Goal: Task Accomplishment & Management: Manage account settings

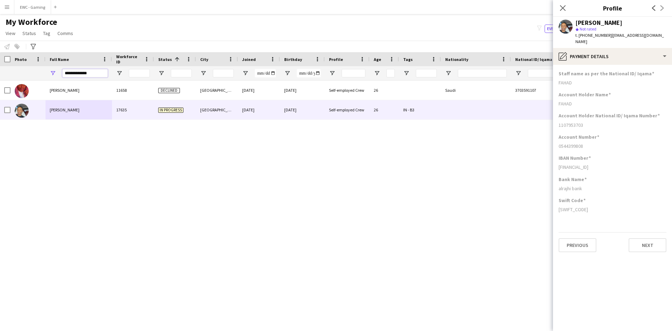
click at [95, 70] on input "**********" at bounding box center [84, 73] width 45 height 8
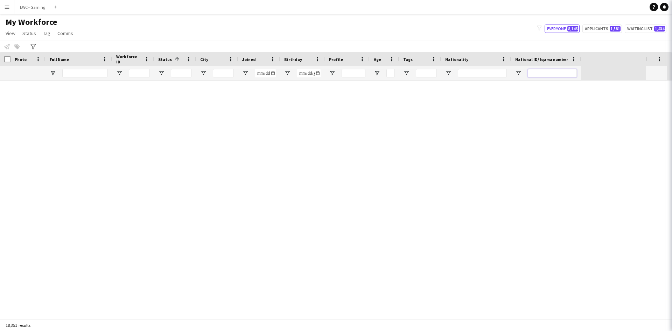
click at [539, 75] on input "National ID/ Iqama number Filter Input" at bounding box center [552, 73] width 49 height 8
paste input "**********"
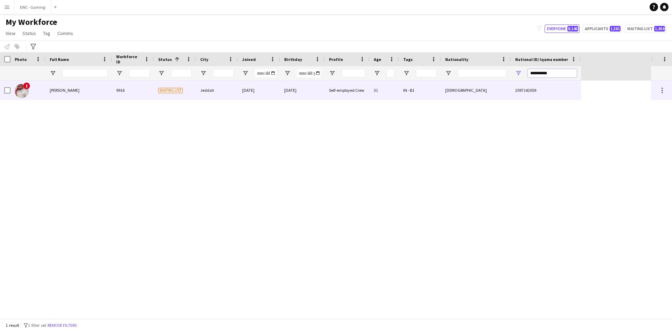
type input "**********"
click at [116, 87] on div "9916" at bounding box center [133, 89] width 42 height 19
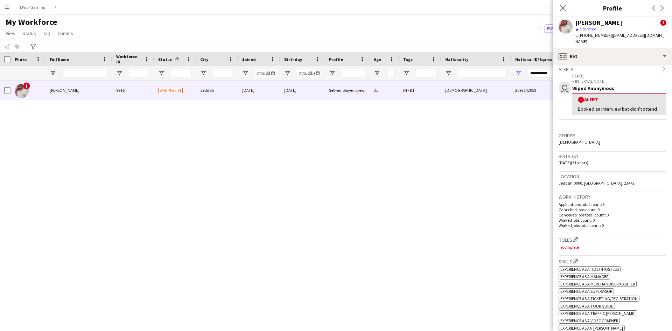
scroll to position [113, 0]
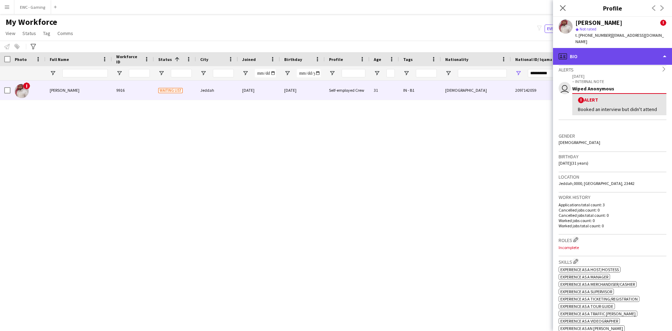
click at [626, 50] on div "profile Bio" at bounding box center [612, 56] width 119 height 17
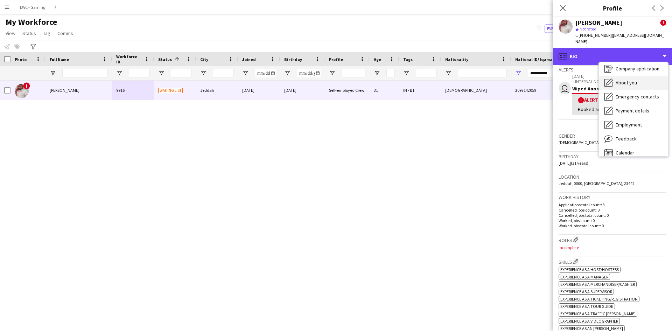
scroll to position [0, 0]
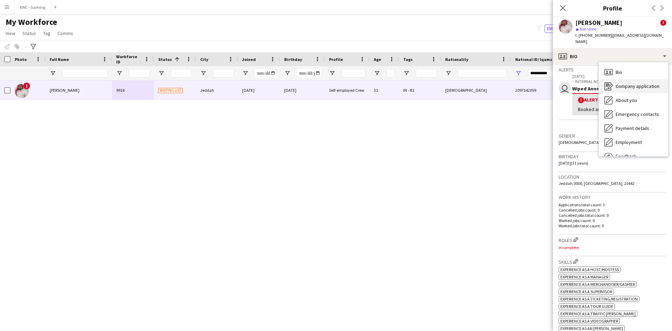
click at [641, 83] on span "Company application" at bounding box center [637, 86] width 44 height 6
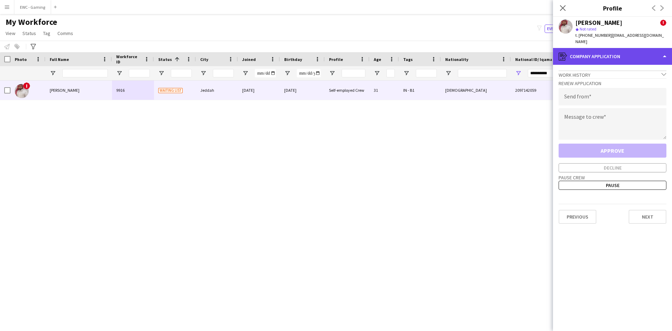
click at [610, 48] on div "register Company application" at bounding box center [612, 56] width 119 height 17
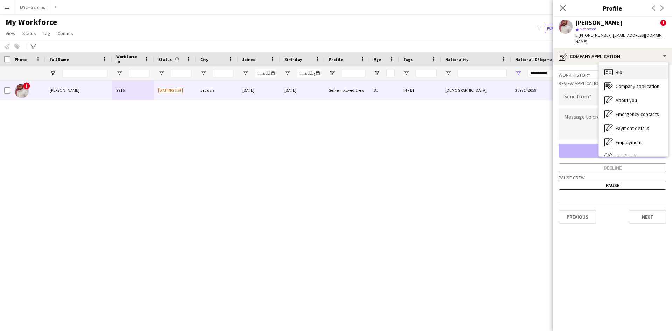
click at [618, 69] on span "Bio" at bounding box center [618, 72] width 7 height 6
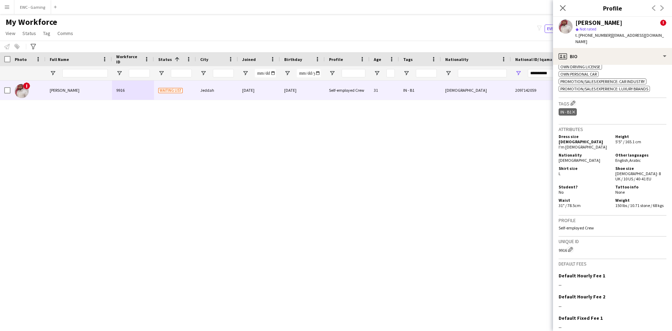
scroll to position [500, 0]
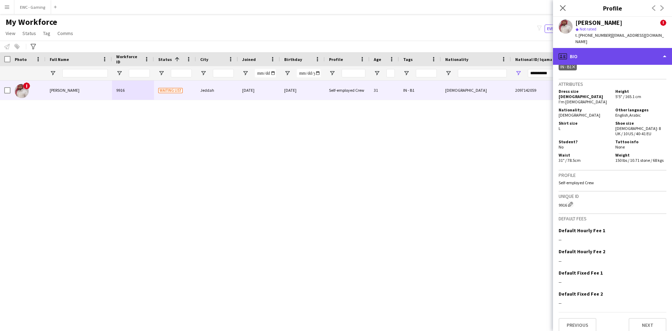
click at [615, 48] on div "profile Bio" at bounding box center [612, 56] width 119 height 17
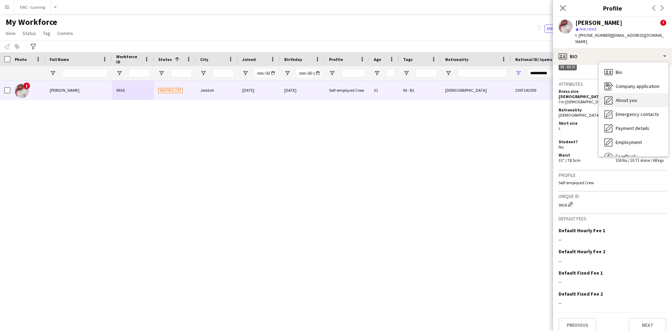
click at [625, 98] on div "About you About you" at bounding box center [633, 100] width 69 height 14
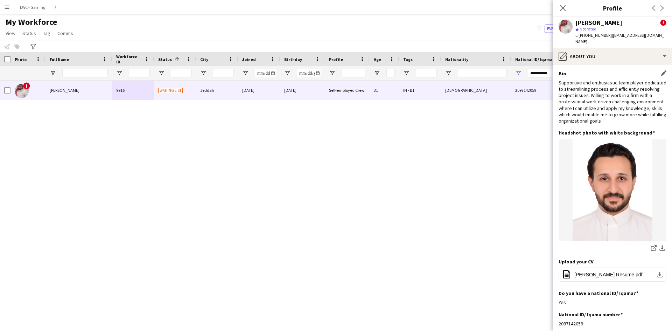
click at [590, 107] on div "Supportive and enthusiastic team player dedicated to streamlining process and e…" at bounding box center [612, 101] width 108 height 44
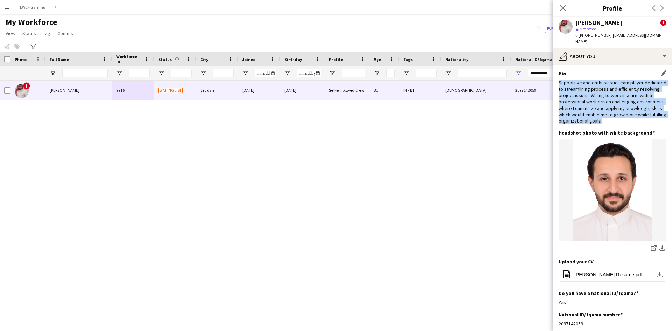
click at [590, 107] on div "Supportive and enthusiastic team player dedicated to streamlining process and e…" at bounding box center [612, 101] width 108 height 44
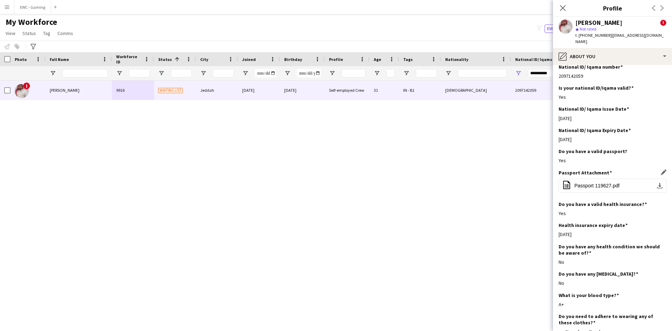
scroll to position [343, 0]
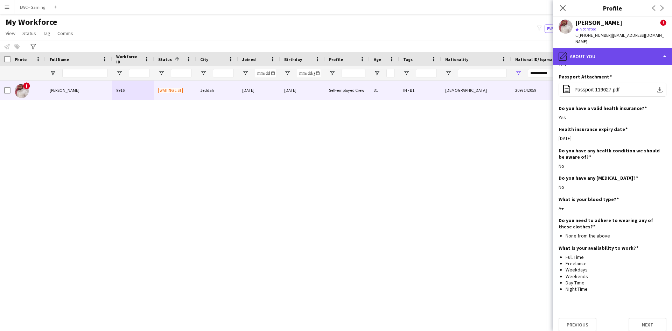
click at [614, 50] on div "pencil4 About you" at bounding box center [612, 56] width 119 height 17
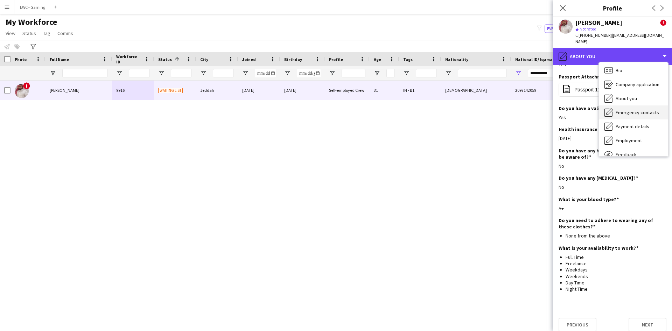
scroll to position [2, 0]
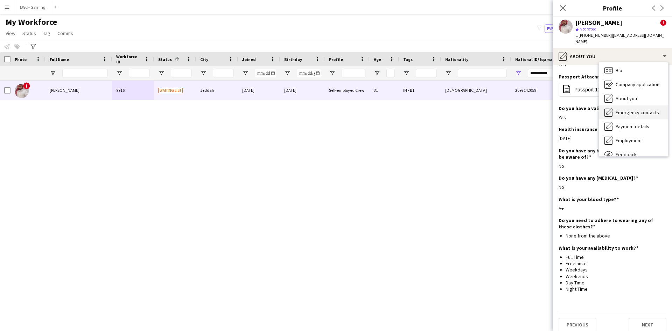
click at [626, 109] on span "Emergency contacts" at bounding box center [636, 112] width 43 height 6
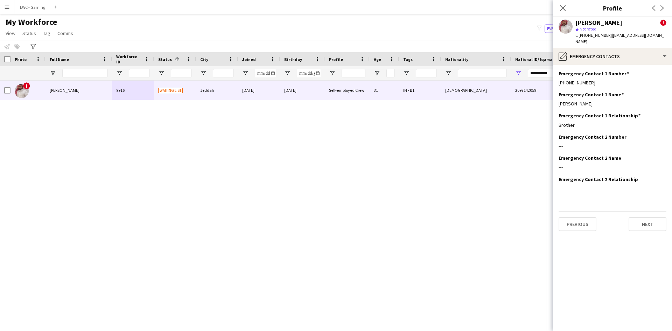
scroll to position [0, 0]
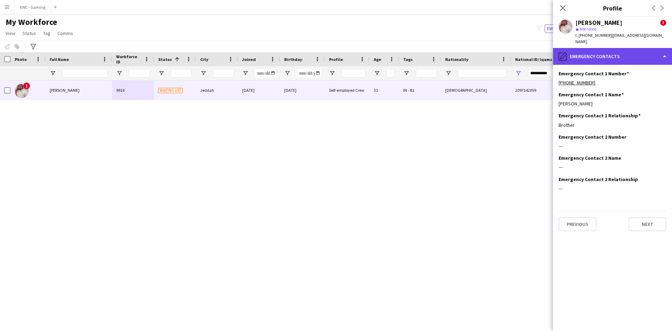
click at [611, 49] on div "pencil4 Emergency contacts" at bounding box center [612, 56] width 119 height 17
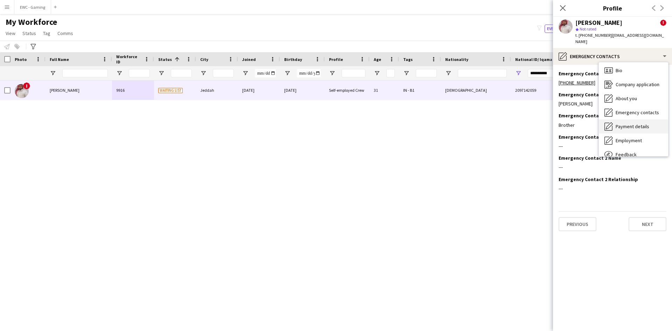
click at [623, 124] on div "Payment details Payment details" at bounding box center [633, 126] width 69 height 14
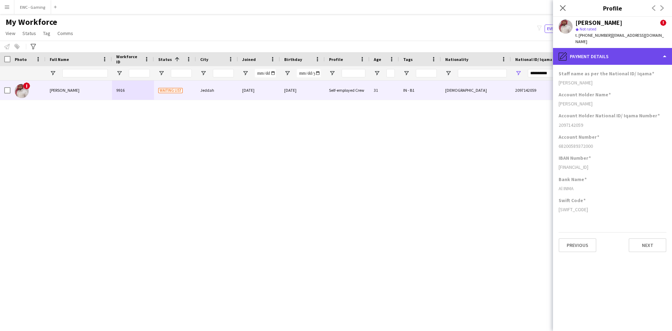
click at [620, 54] on div "pencil4 Payment details" at bounding box center [612, 56] width 119 height 17
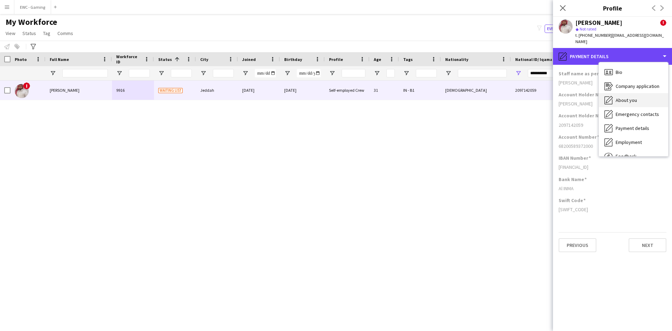
scroll to position [24, 0]
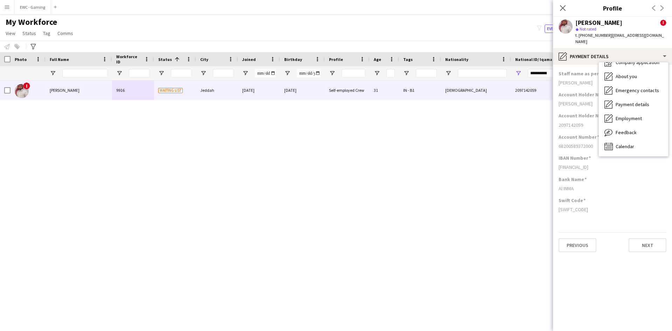
click at [600, 188] on div "Bank Name Al INMA" at bounding box center [612, 186] width 108 height 21
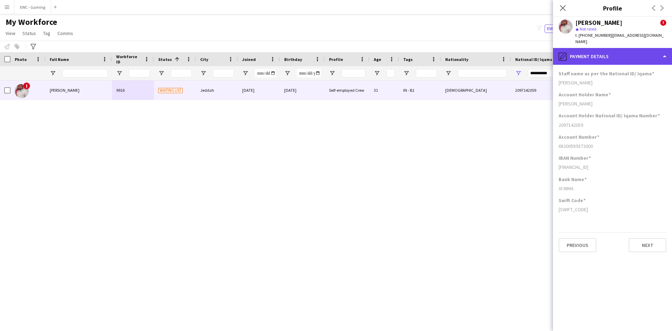
click at [594, 49] on div "pencil4 Payment details" at bounding box center [612, 56] width 119 height 17
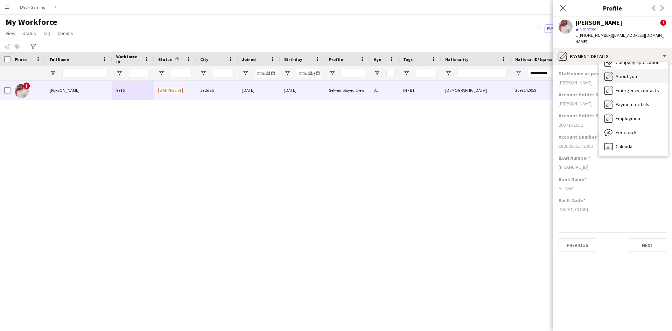
click at [619, 73] on span "About you" at bounding box center [625, 76] width 21 height 6
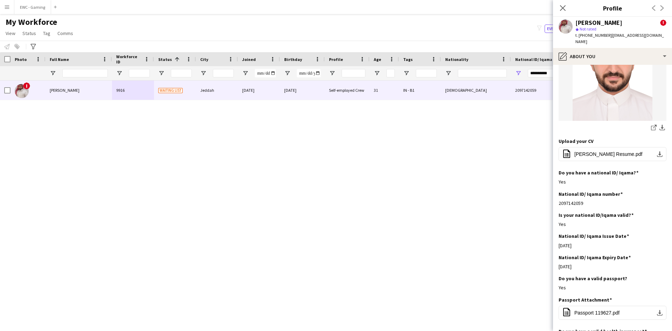
scroll to position [125, 0]
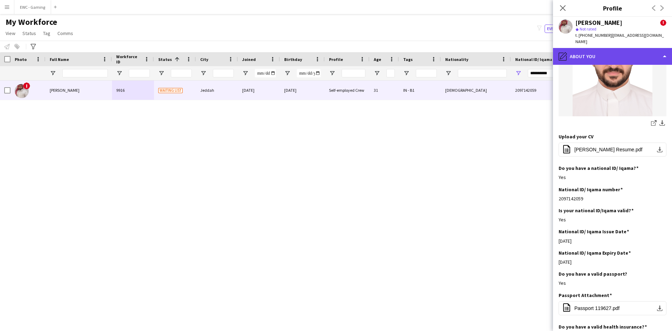
click at [610, 51] on div "pencil4 About you" at bounding box center [612, 56] width 119 height 17
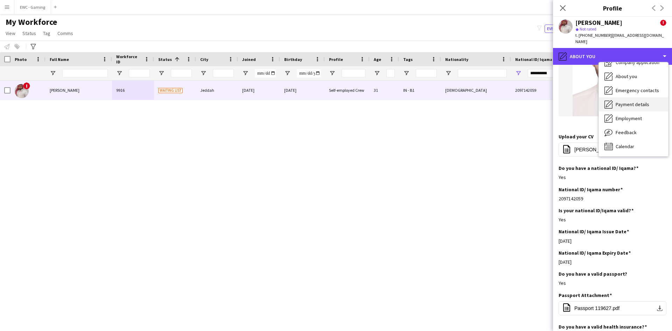
scroll to position [0, 0]
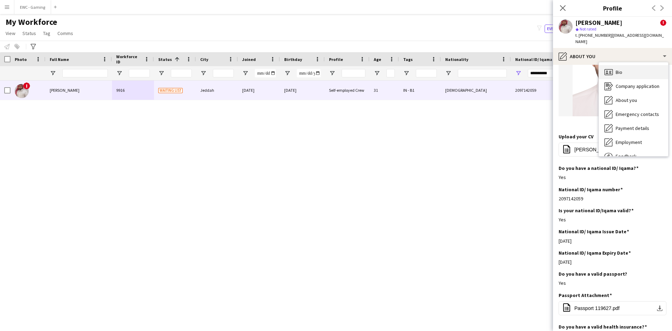
click at [625, 65] on div "Bio Bio" at bounding box center [633, 72] width 69 height 14
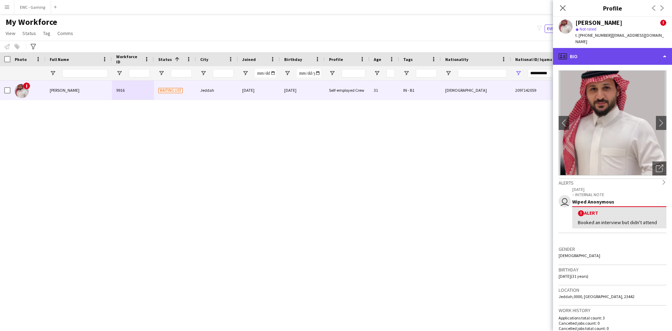
click at [602, 51] on div "profile Bio" at bounding box center [612, 56] width 119 height 17
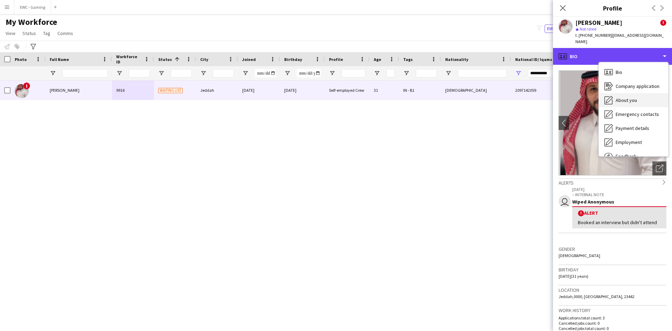
scroll to position [24, 0]
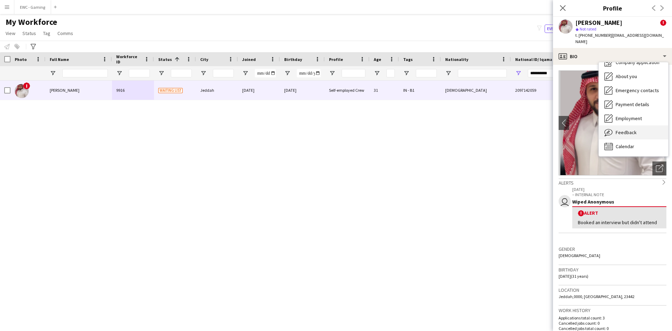
click at [635, 125] on div "Feedback Feedback" at bounding box center [633, 132] width 69 height 14
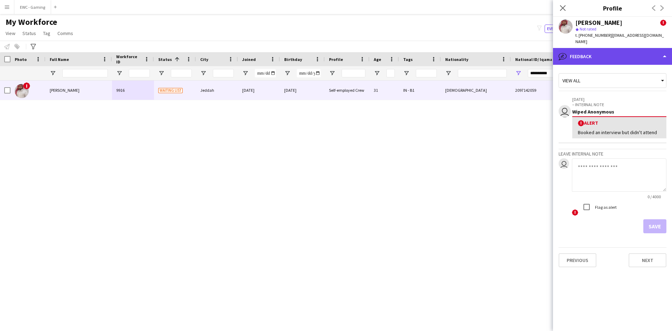
click at [613, 49] on div "bubble-pencil Feedback" at bounding box center [612, 56] width 119 height 17
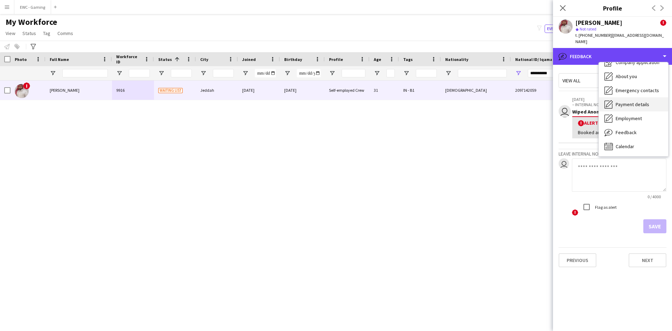
scroll to position [0, 0]
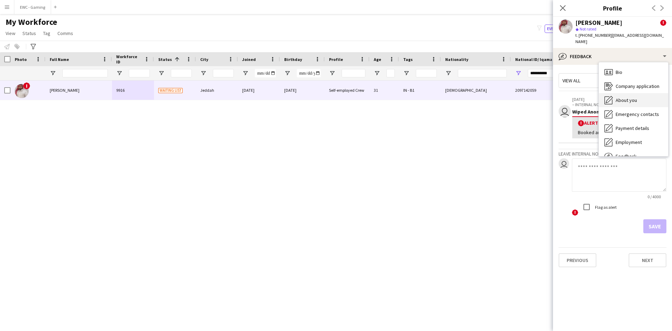
click at [630, 100] on div "About you About you" at bounding box center [633, 100] width 69 height 14
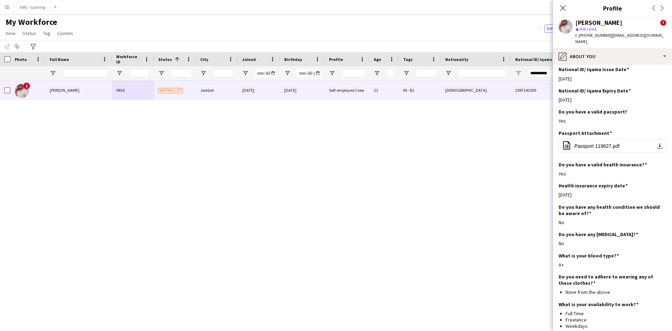
scroll to position [343, 0]
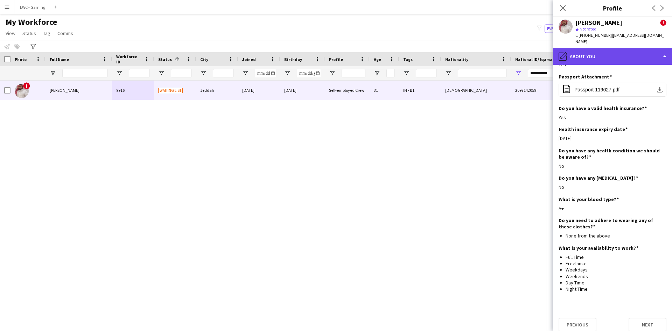
click at [602, 50] on div "pencil4 About you" at bounding box center [612, 56] width 119 height 17
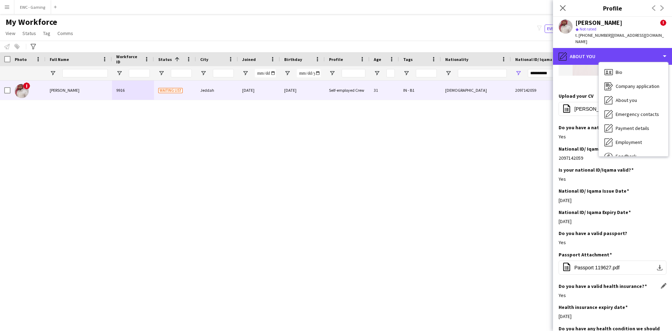
scroll to position [166, 0]
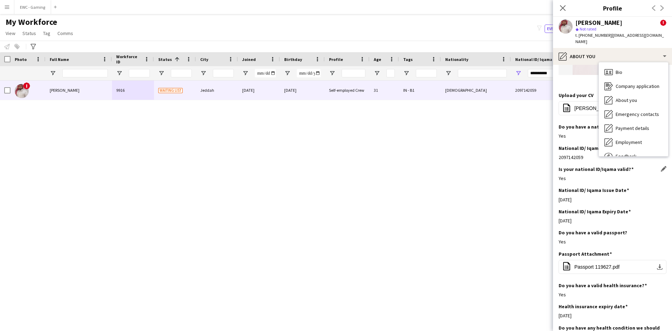
click at [574, 167] on div "Is your national ID/Iqama valid? Edit this field Yes" at bounding box center [612, 176] width 108 height 21
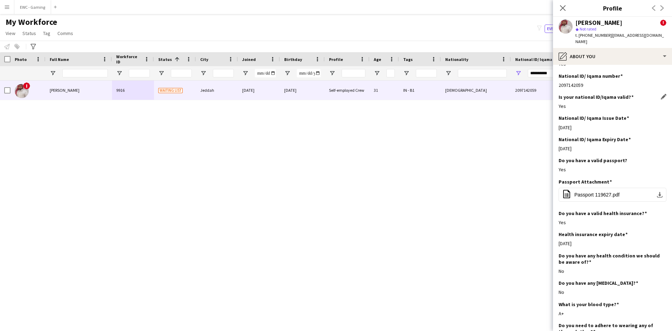
scroll to position [239, 0]
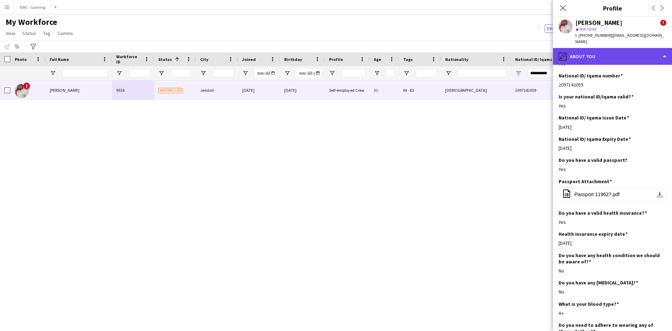
click at [603, 49] on div "pencil4 About you" at bounding box center [612, 56] width 119 height 17
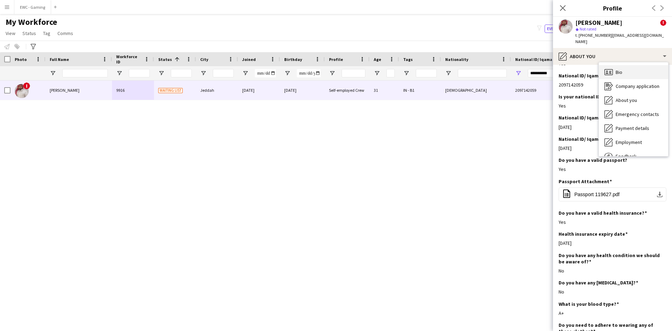
click at [621, 71] on div "Bio Bio" at bounding box center [633, 72] width 69 height 14
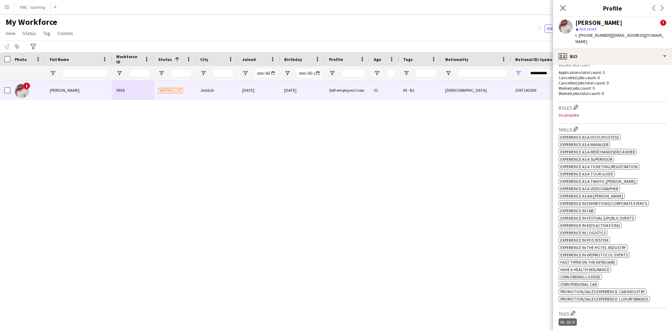
scroll to position [246, 0]
click at [576, 104] on app-icon "Edit crew company roles" at bounding box center [575, 106] width 5 height 5
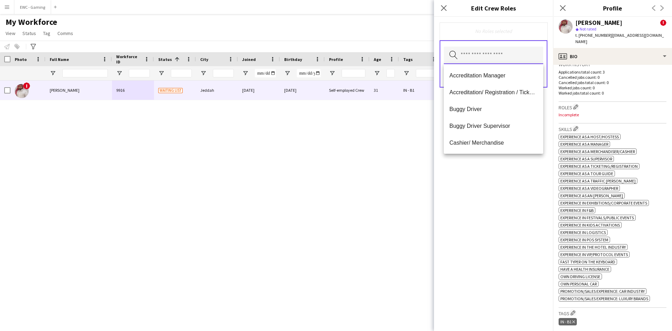
click at [489, 56] on input "text" at bounding box center [493, 55] width 99 height 17
type input "****"
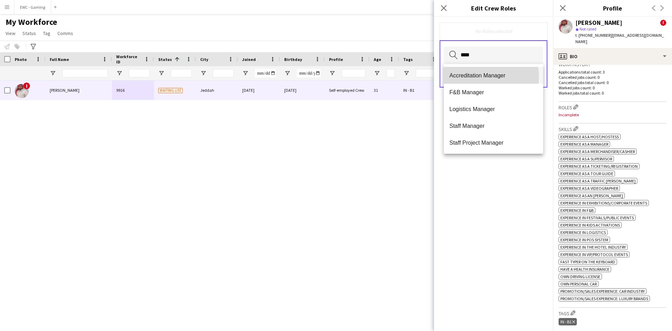
click at [483, 77] on span "Accreditation Manager" at bounding box center [493, 75] width 88 height 7
type input "****"
click at [483, 77] on span "F&B Manager" at bounding box center [493, 75] width 88 height 7
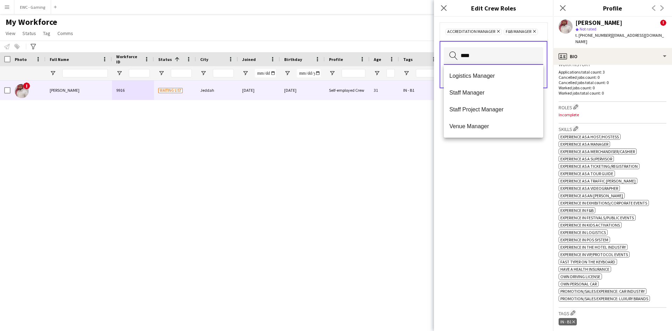
type input "****"
click at [483, 77] on span "Logistics Manager" at bounding box center [493, 75] width 88 height 7
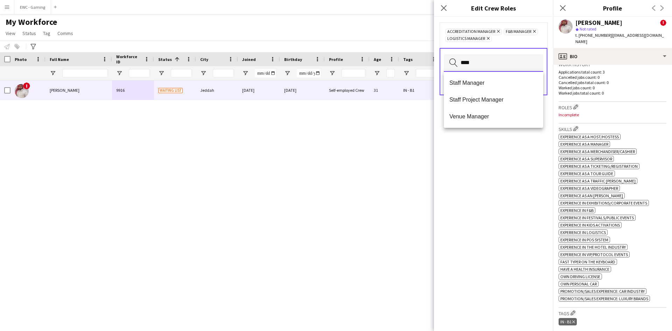
type input "****"
click at [483, 77] on mat-option "Staff Manager" at bounding box center [493, 83] width 99 height 17
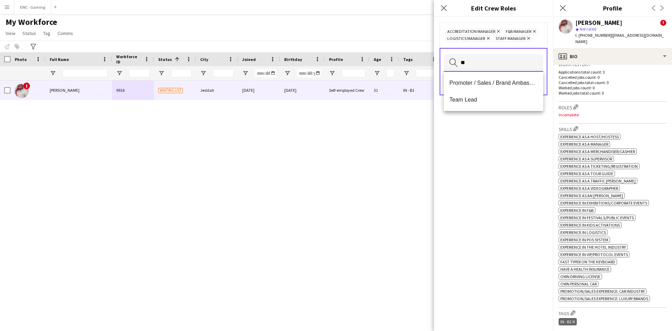
type input "*"
type input "****"
click at [483, 77] on mat-option "Staff Project Manager" at bounding box center [493, 83] width 99 height 17
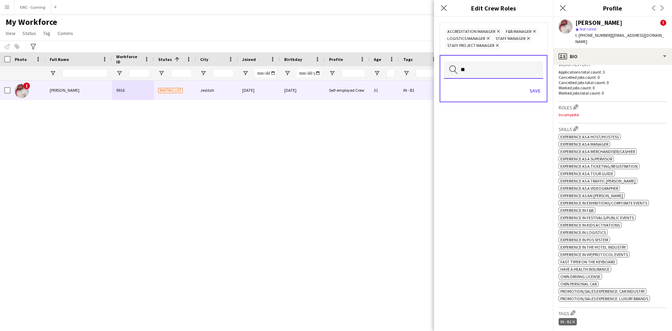
type input "*"
type input "****"
click at [485, 85] on mat-option "Venue Manager" at bounding box center [493, 90] width 99 height 17
type input "*****"
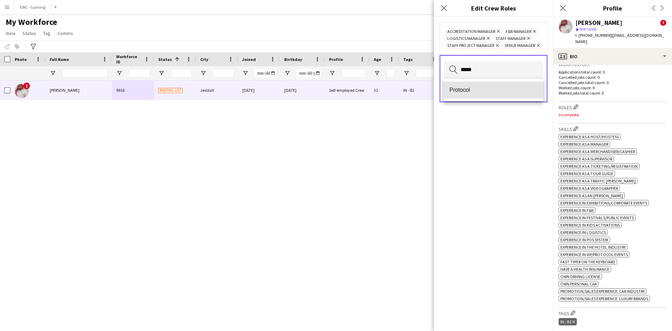
click at [485, 85] on mat-option "Protocol" at bounding box center [493, 90] width 99 height 17
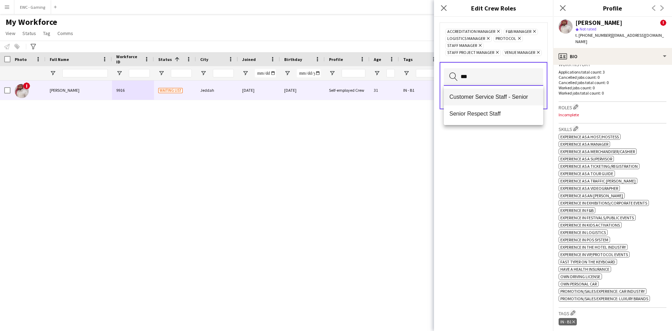
type input "***"
click at [489, 99] on span "Customer Service Staff - Senior" at bounding box center [493, 96] width 88 height 7
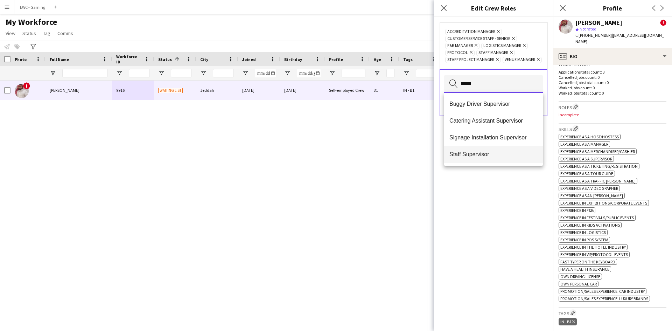
type input "*****"
click at [480, 156] on span "Staff Supervisor" at bounding box center [493, 154] width 88 height 7
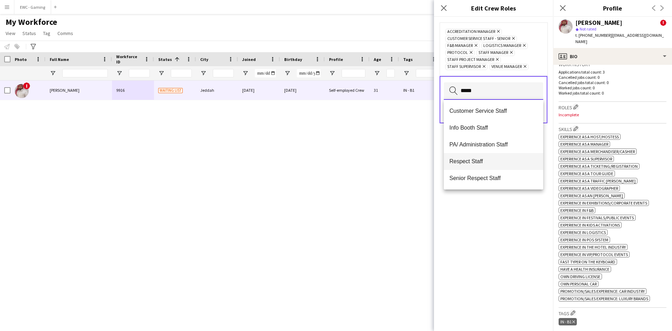
scroll to position [17, 0]
type input "*****"
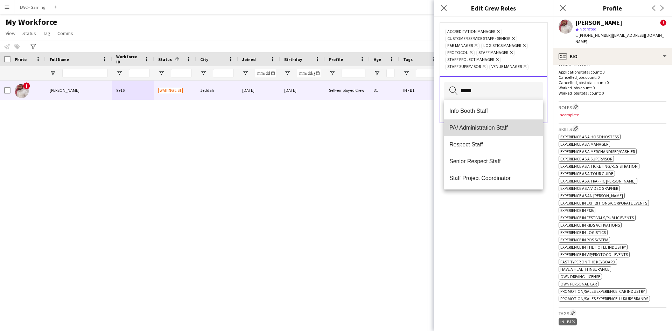
click at [499, 127] on span "PA/ Administration Staff" at bounding box center [493, 127] width 88 height 7
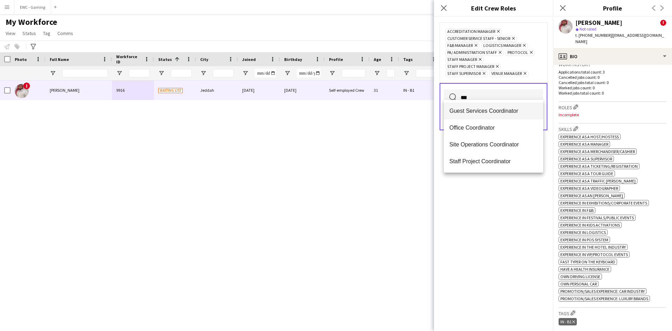
type input "***"
click at [494, 111] on span "Guest Services Coordinator" at bounding box center [493, 110] width 88 height 7
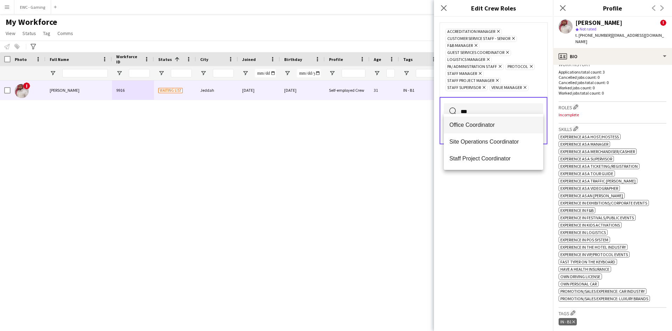
type input "***"
click at [495, 127] on span "Office Coordinator" at bounding box center [493, 124] width 88 height 7
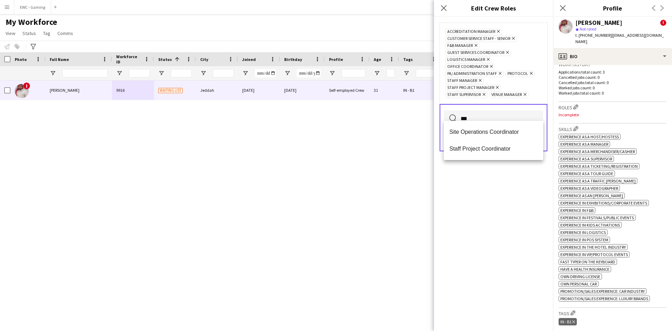
type input "***"
click at [495, 127] on mat-option "Site Operations Coordinator" at bounding box center [493, 131] width 99 height 17
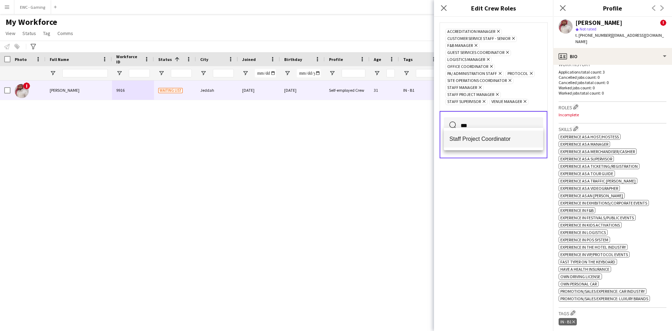
type input "***"
click at [495, 141] on span "Staff Project Coordinator" at bounding box center [493, 138] width 88 height 7
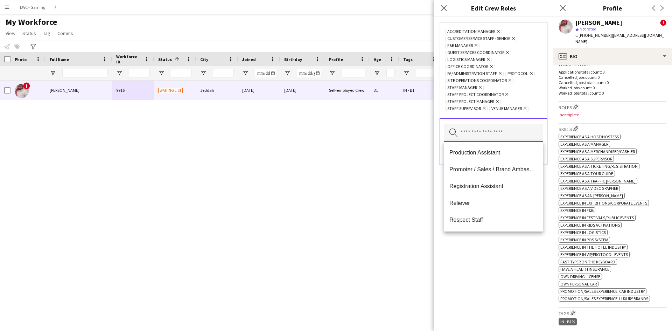
scroll to position [271, 0]
click at [490, 183] on span "Registration Assistant" at bounding box center [493, 183] width 88 height 7
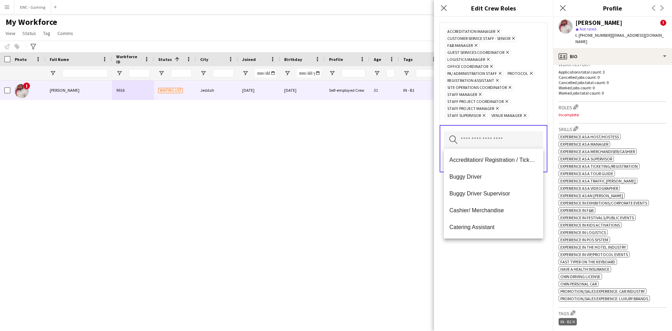
click at [476, 278] on div "Accreditation Manager Remove Customer Service Staff - Senior Remove F&B Manager…" at bounding box center [493, 174] width 119 height 314
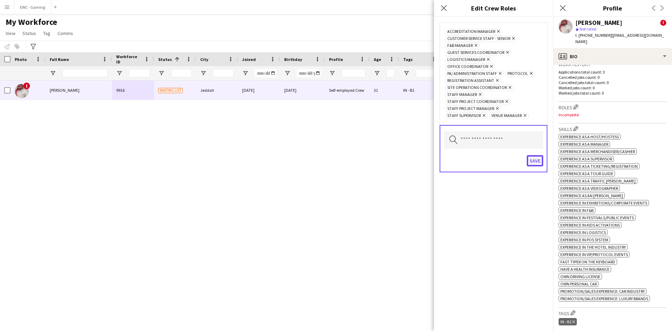
click at [541, 158] on button "Save" at bounding box center [534, 160] width 16 height 11
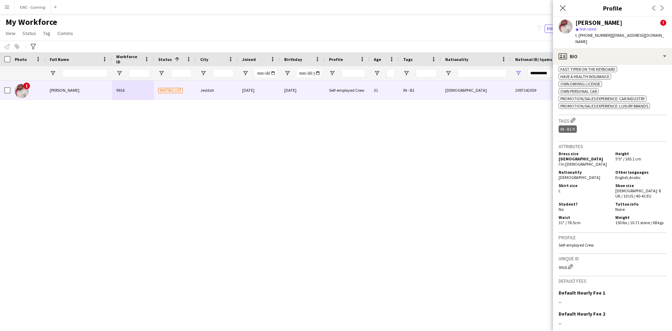
scroll to position [465, 0]
click at [575, 117] on app-icon "Edit crew company tags" at bounding box center [572, 119] width 5 height 5
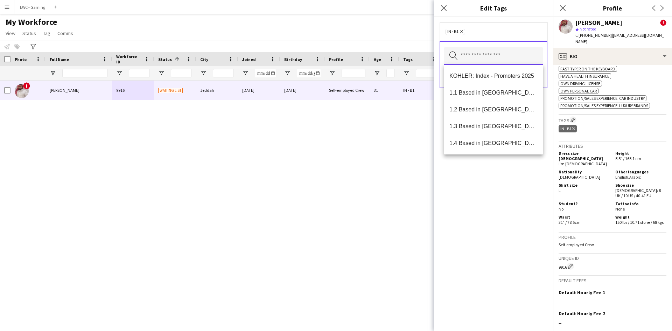
click at [489, 60] on input "text" at bounding box center [493, 55] width 99 height 17
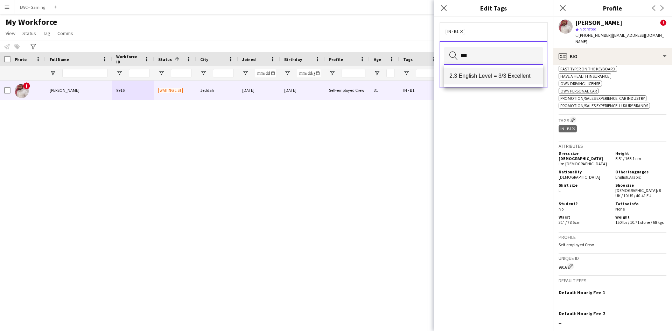
type input "***"
click at [488, 76] on span "2.3 English Level = 3/3 Excellent" at bounding box center [493, 75] width 88 height 7
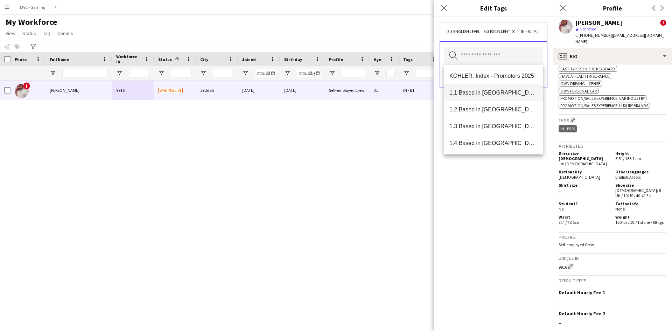
click at [490, 87] on mat-option "1.1 Based in Riyadh" at bounding box center [493, 92] width 99 height 17
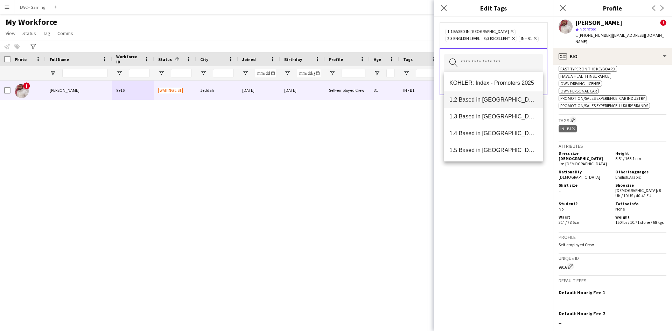
click at [488, 100] on span "1.2 Based in Eastern Province" at bounding box center [493, 99] width 88 height 7
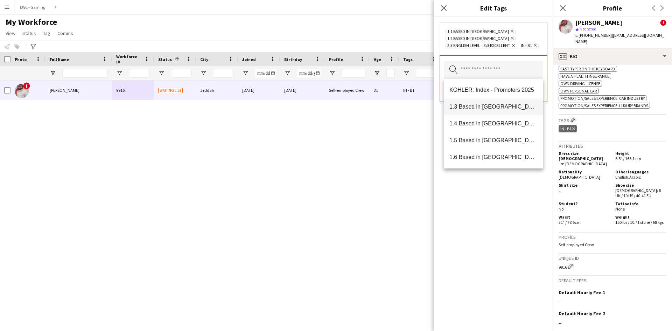
click at [485, 114] on mat-option "1.3 Based in Jeddah" at bounding box center [493, 106] width 99 height 17
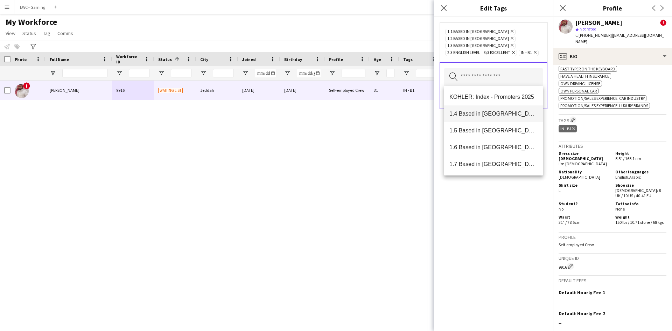
click at [484, 116] on span "1.4 Based in Tabuk" at bounding box center [493, 113] width 88 height 7
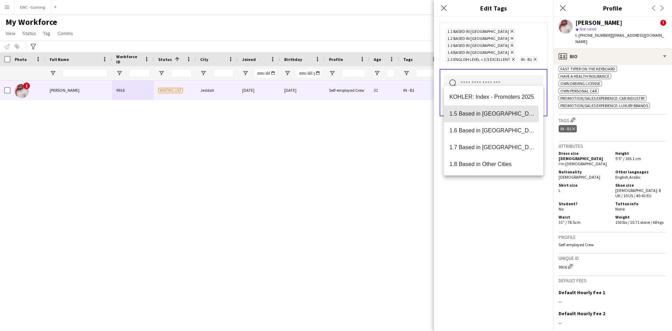
click at [484, 116] on span "1.5 Based in Al Ula" at bounding box center [493, 113] width 88 height 7
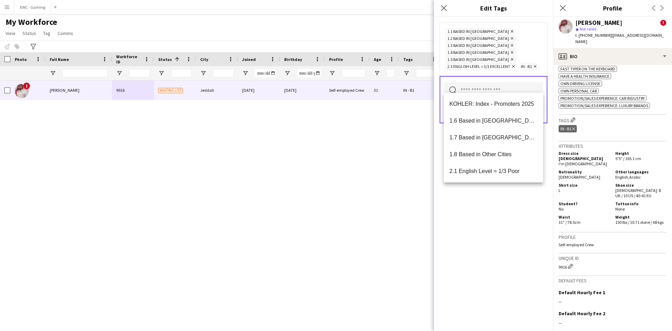
click at [484, 116] on mat-option "1.6 Based in Makkah" at bounding box center [493, 120] width 99 height 17
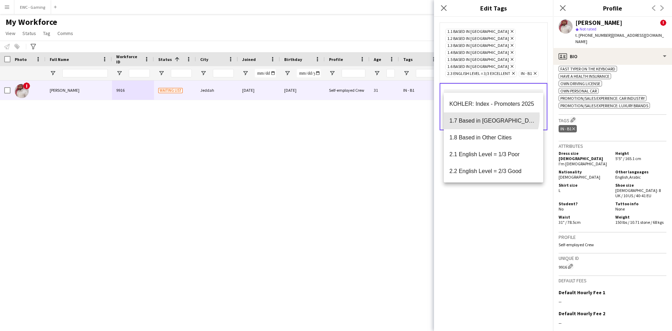
click at [484, 116] on mat-option "1.7 Based in Madinah" at bounding box center [493, 120] width 99 height 17
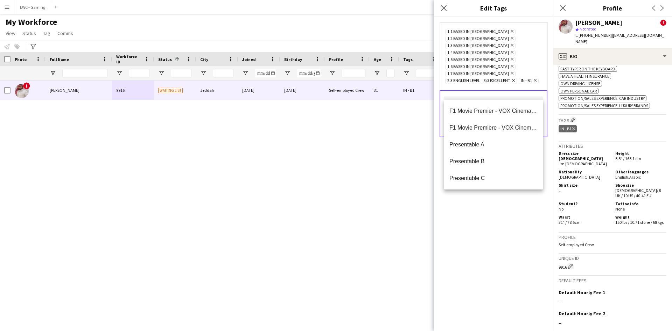
scroll to position [0, 0]
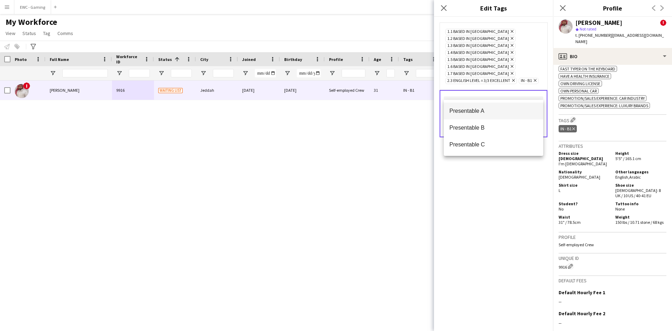
type input "****"
click at [482, 108] on span "Presentable A" at bounding box center [493, 110] width 88 height 7
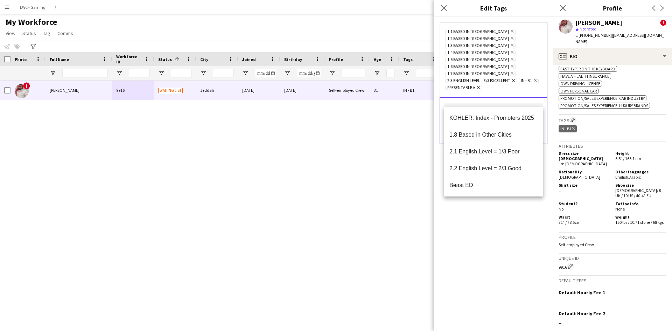
click at [488, 236] on div "1.1 Based in Riyadh Remove 1.2 Based in Eastern Province Remove 1.3 Based in Je…" at bounding box center [493, 174] width 119 height 314
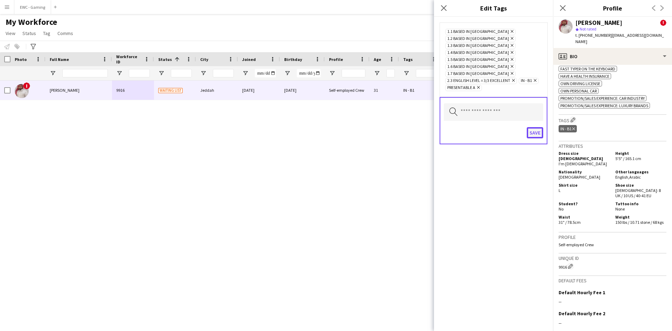
click at [532, 127] on button "Save" at bounding box center [534, 132] width 16 height 11
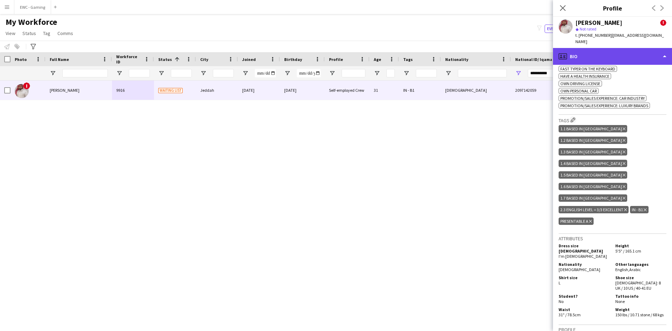
click at [615, 50] on div "profile Bio" at bounding box center [612, 56] width 119 height 17
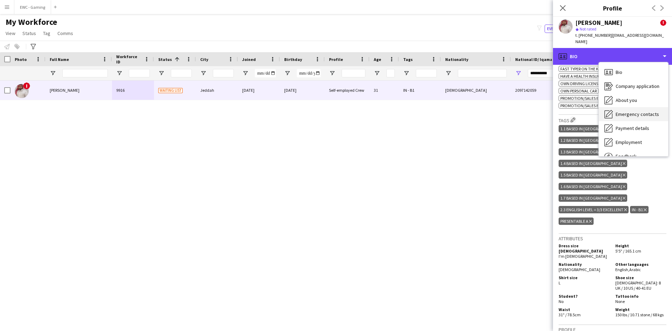
scroll to position [24, 0]
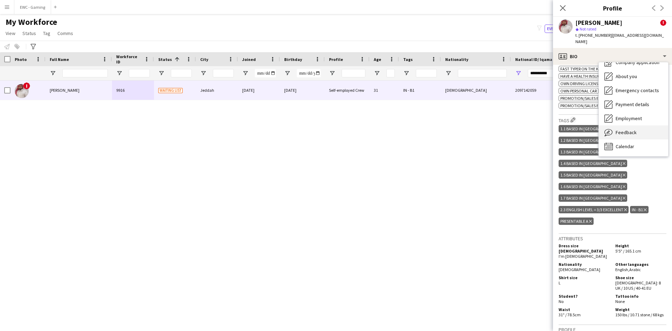
click at [635, 125] on div "Feedback Feedback" at bounding box center [633, 132] width 69 height 14
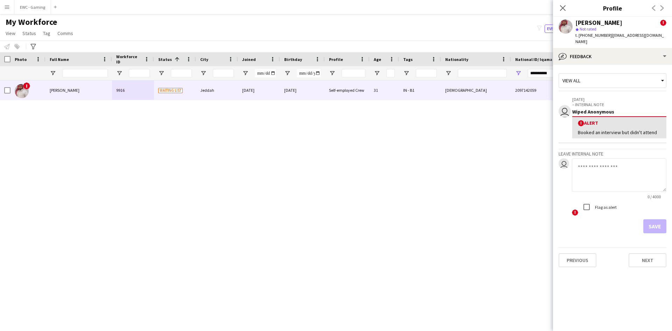
click at [603, 167] on textarea at bounding box center [619, 174] width 94 height 33
type textarea "**********"
click at [649, 219] on button "Save" at bounding box center [654, 226] width 23 height 14
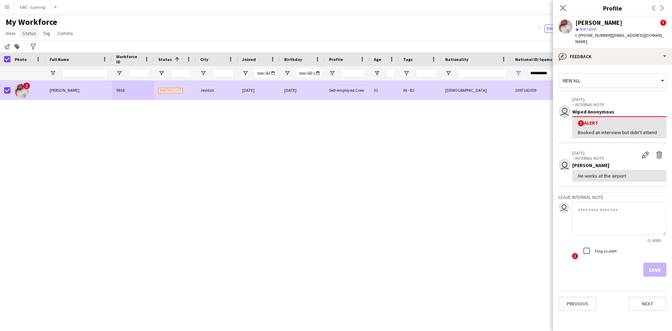
click at [27, 33] on span "Status" at bounding box center [29, 33] width 14 height 6
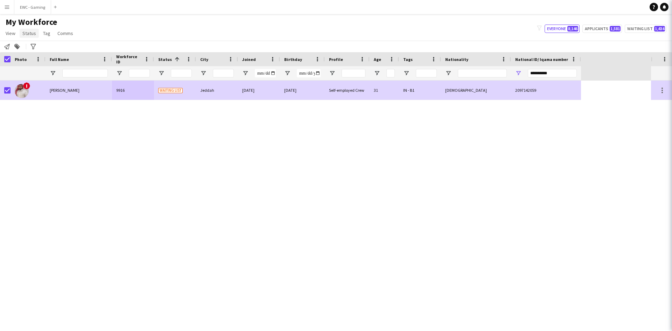
click at [33, 33] on span "Status" at bounding box center [29, 33] width 14 height 6
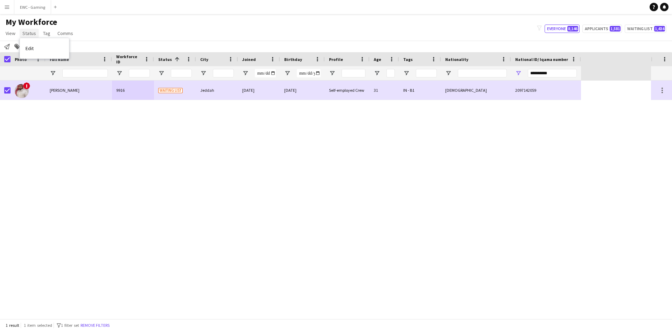
click at [33, 33] on span "Status" at bounding box center [29, 33] width 14 height 6
click at [37, 52] on link "Edit" at bounding box center [44, 48] width 49 height 15
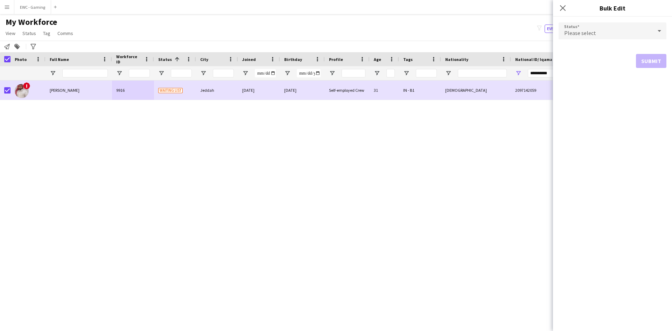
click at [578, 37] on div "Please select" at bounding box center [605, 30] width 94 height 17
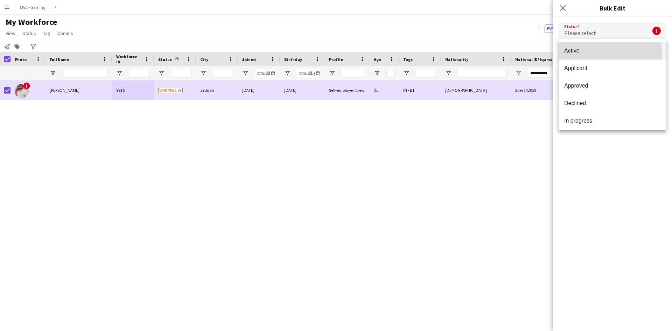
click at [595, 54] on mat-option "Active" at bounding box center [612, 50] width 108 height 17
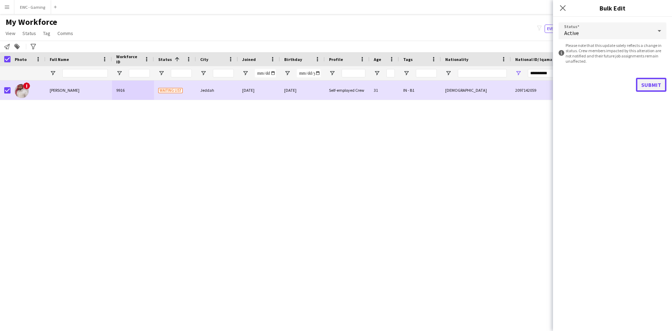
click at [650, 81] on button "Submit" at bounding box center [651, 85] width 30 height 14
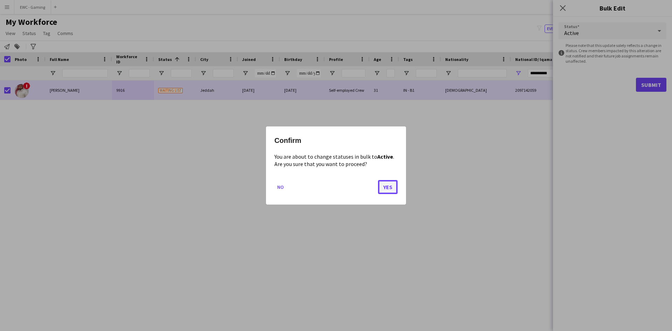
click at [387, 184] on button "Yes" at bounding box center [388, 187] width 20 height 14
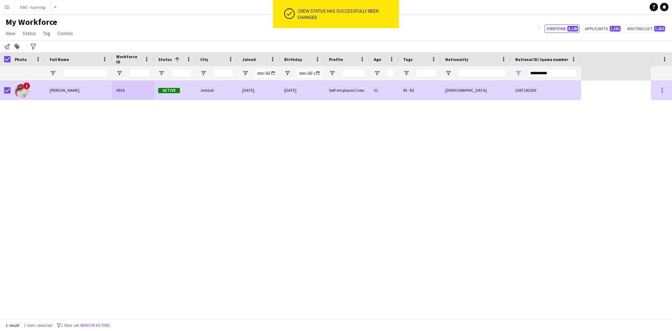
click at [359, 93] on div "Self-employed Crew" at bounding box center [347, 89] width 45 height 19
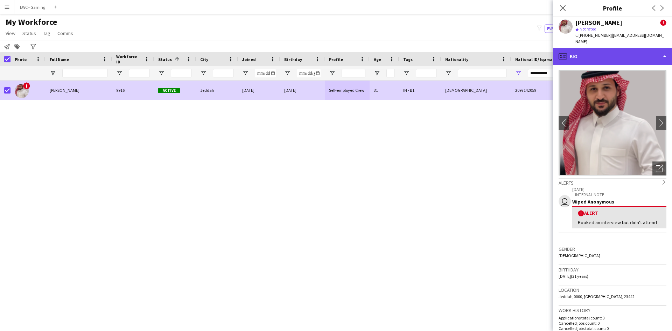
click at [592, 54] on div "profile Bio" at bounding box center [612, 56] width 119 height 17
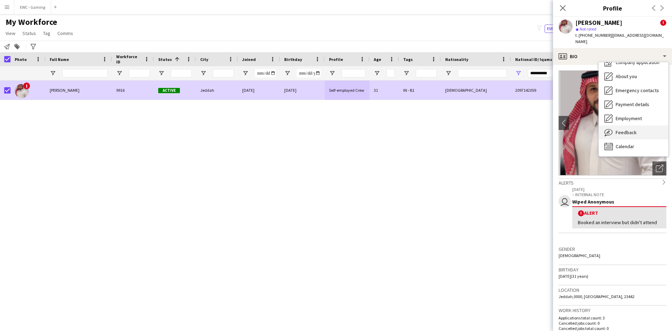
click at [637, 126] on div "Feedback Feedback" at bounding box center [633, 132] width 69 height 14
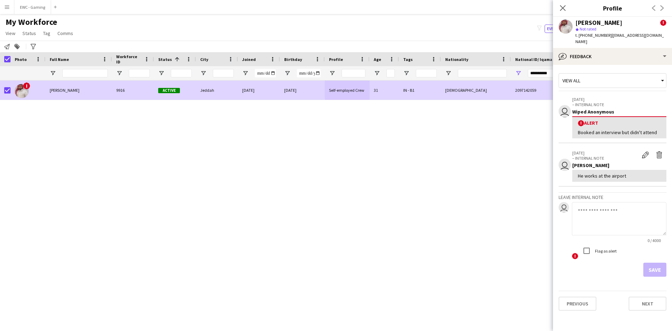
click at [590, 172] on div "He works at the airport" at bounding box center [619, 175] width 83 height 6
copy div "He works at the airport"
click at [96, 70] on input "Full Name Filter Input" at bounding box center [84, 73] width 45 height 8
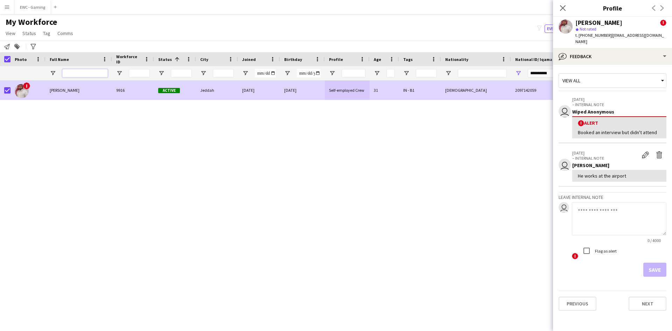
paste input "**********"
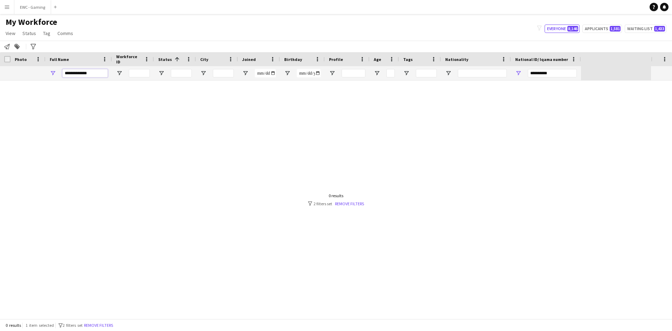
type input "**********"
click at [543, 73] on input "**********" at bounding box center [552, 73] width 49 height 8
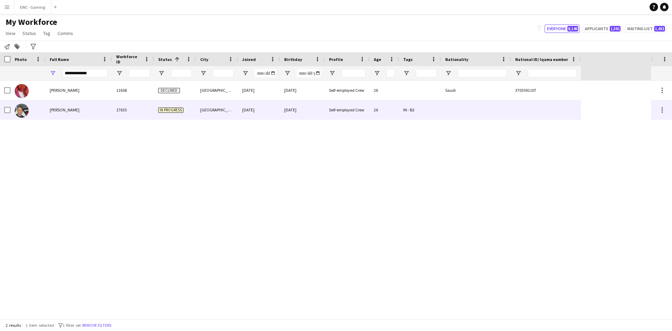
click at [106, 109] on div "Fahad ALhayli" at bounding box center [78, 109] width 66 height 19
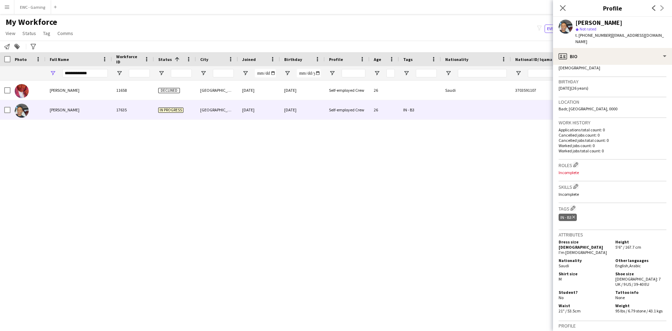
scroll to position [95, 0]
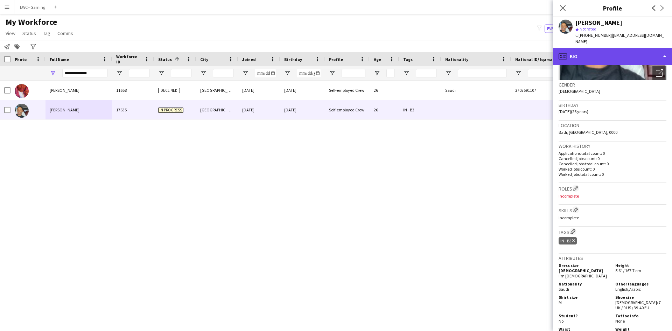
click at [604, 48] on div "profile Bio" at bounding box center [612, 56] width 119 height 17
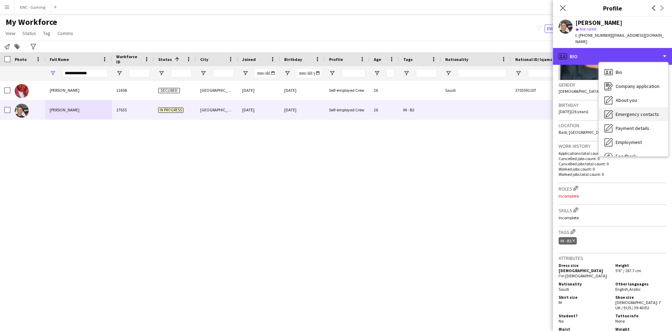
scroll to position [24, 0]
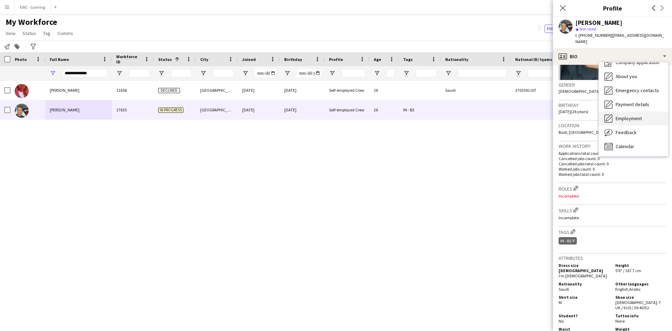
click at [635, 115] on span "Employment" at bounding box center [628, 118] width 26 height 6
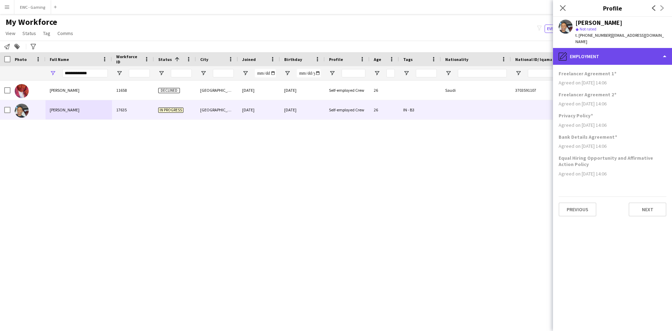
click at [607, 48] on div "pencil4 Employment" at bounding box center [612, 56] width 119 height 17
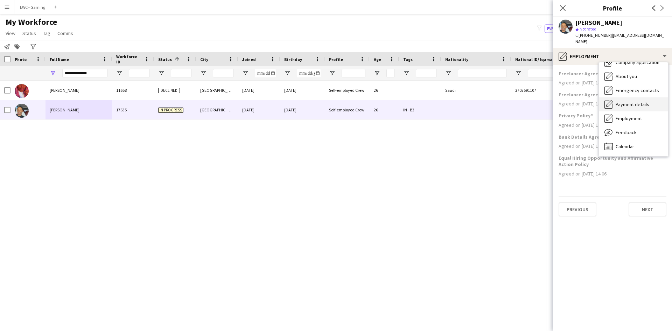
click at [627, 101] on span "Payment details" at bounding box center [632, 104] width 34 height 6
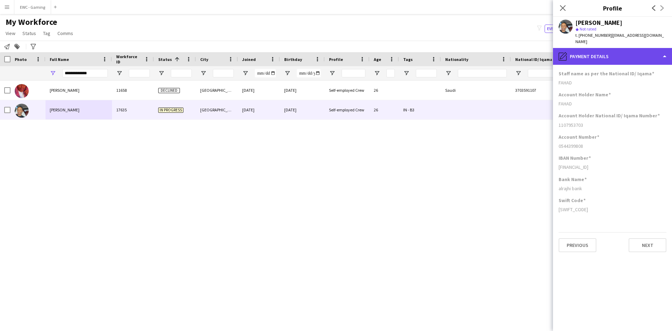
click at [607, 50] on div "pencil4 Payment details" at bounding box center [612, 56] width 119 height 17
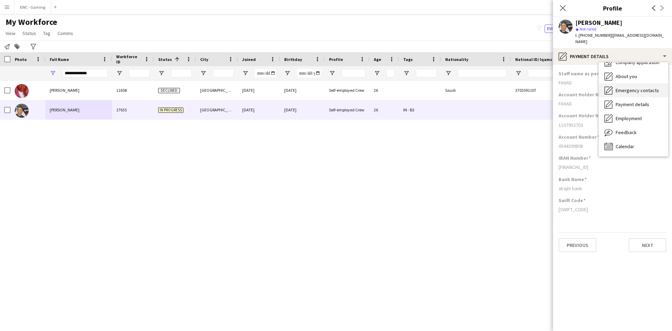
click at [636, 88] on div "Emergency contacts Emergency contacts" at bounding box center [633, 90] width 69 height 14
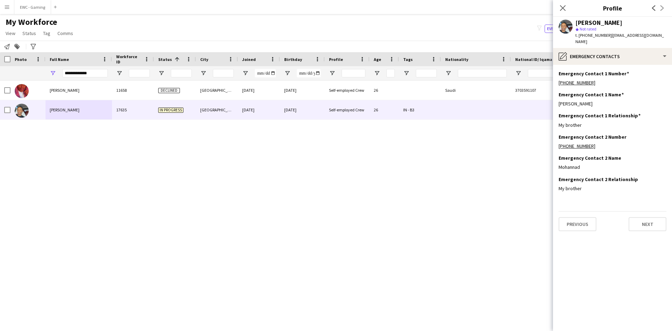
click at [636, 91] on div "Emergency Contact 1 Name Edit this field" at bounding box center [612, 94] width 108 height 6
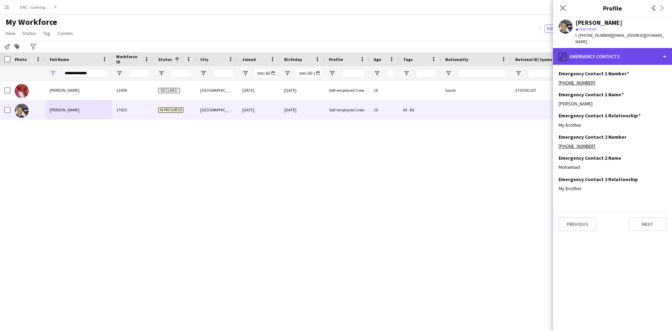
click at [606, 49] on div "pencil4 Emergency contacts" at bounding box center [612, 56] width 119 height 17
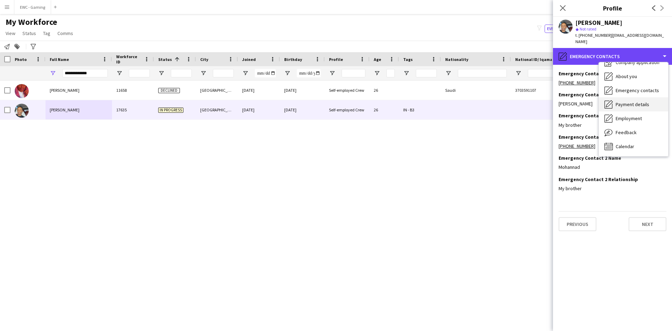
scroll to position [17, 0]
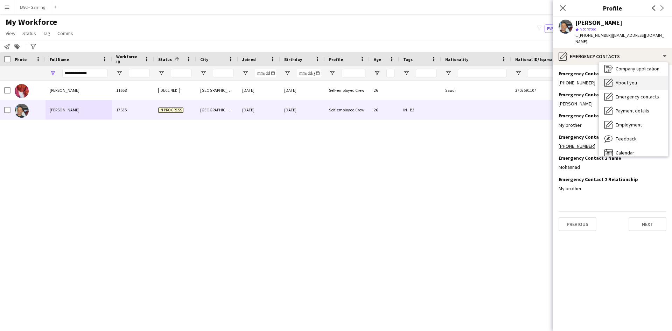
click at [637, 77] on div "About you About you" at bounding box center [633, 83] width 69 height 14
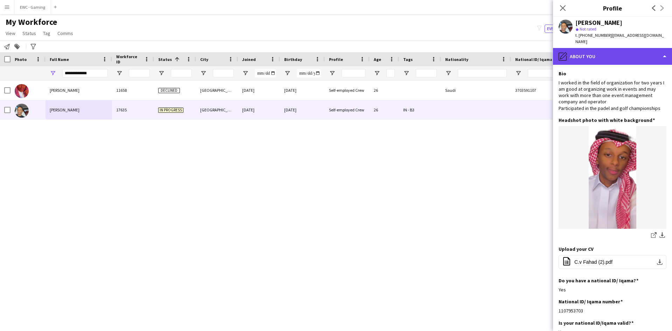
click at [611, 48] on div "pencil4 About you" at bounding box center [612, 56] width 119 height 17
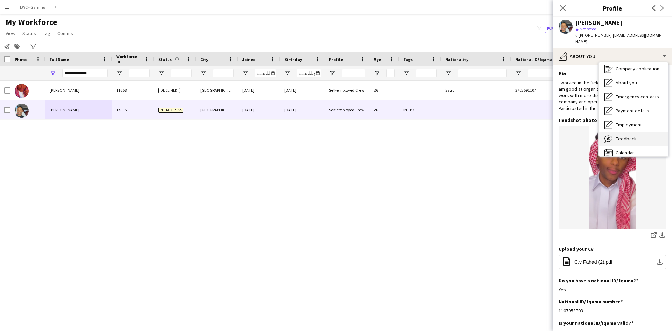
click at [631, 135] on span "Feedback" at bounding box center [625, 138] width 21 height 6
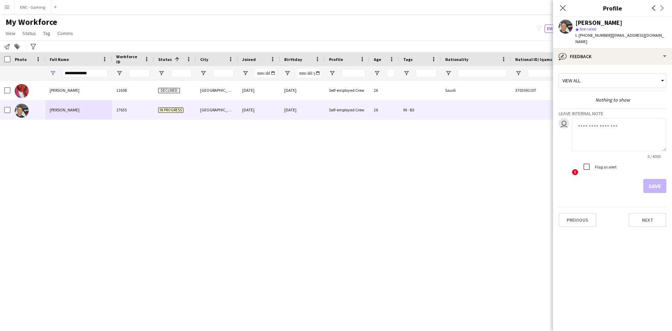
click at [593, 128] on textarea at bounding box center [619, 134] width 94 height 33
click at [585, 128] on textarea "**********" at bounding box center [619, 134] width 94 height 33
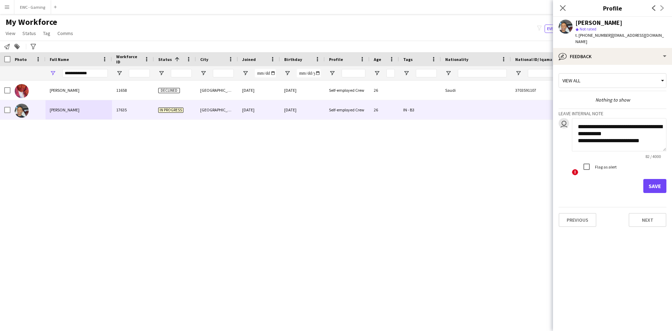
drag, startPoint x: 650, startPoint y: 136, endPoint x: 564, endPoint y: 115, distance: 88.9
click at [564, 118] on div "**********" at bounding box center [612, 147] width 108 height 58
type textarea "**********"
click at [657, 179] on button "Save" at bounding box center [654, 186] width 23 height 14
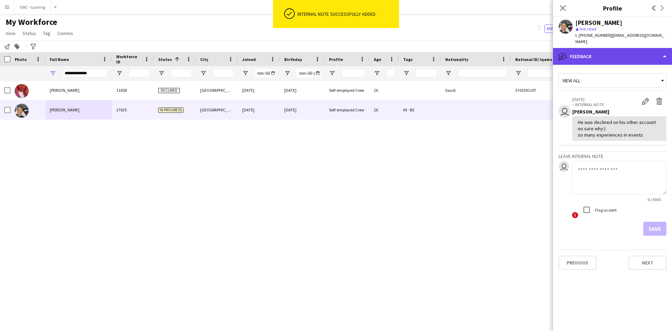
click at [608, 48] on div "bubble-pencil Feedback" at bounding box center [612, 56] width 119 height 17
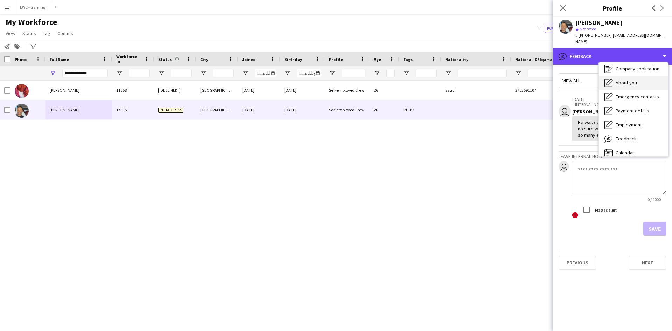
scroll to position [0, 0]
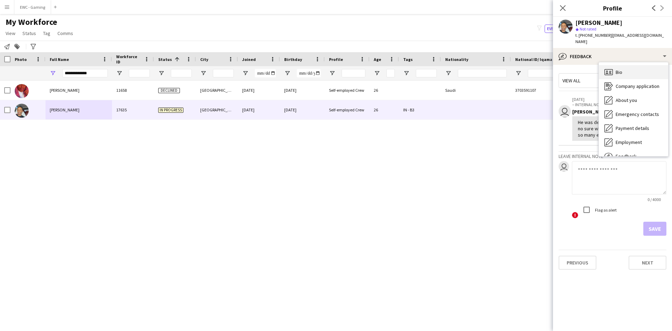
click at [619, 70] on div "Bio Bio" at bounding box center [633, 72] width 69 height 14
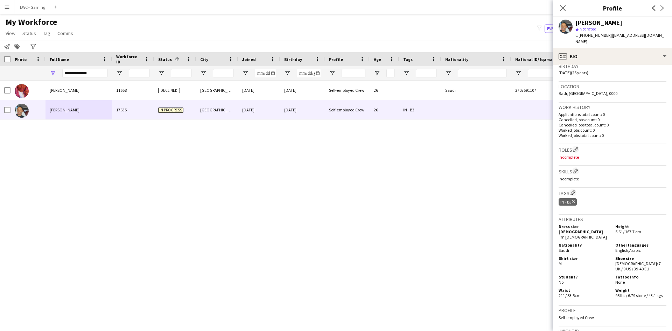
scroll to position [136, 0]
click at [578, 144] on app-icon "Edit crew company roles" at bounding box center [575, 146] width 5 height 5
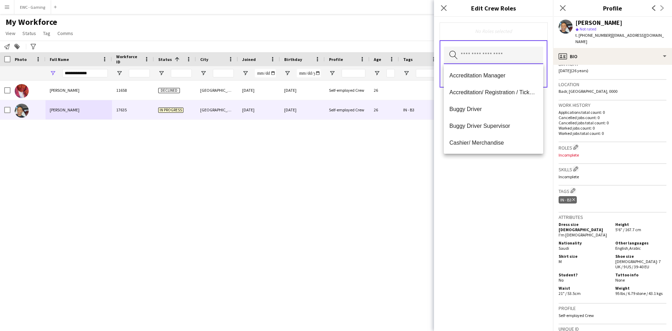
click at [512, 56] on input "text" at bounding box center [493, 55] width 99 height 17
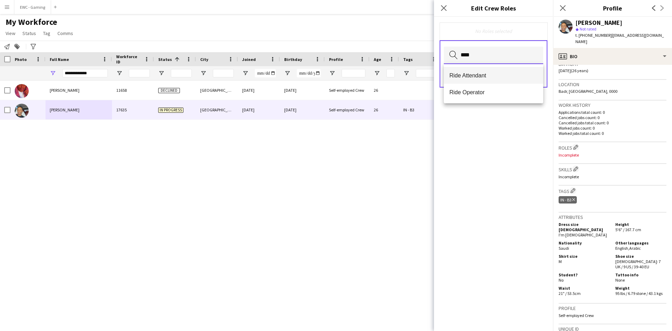
type input "****"
click at [495, 80] on mat-option "Ride Attendant" at bounding box center [493, 75] width 99 height 17
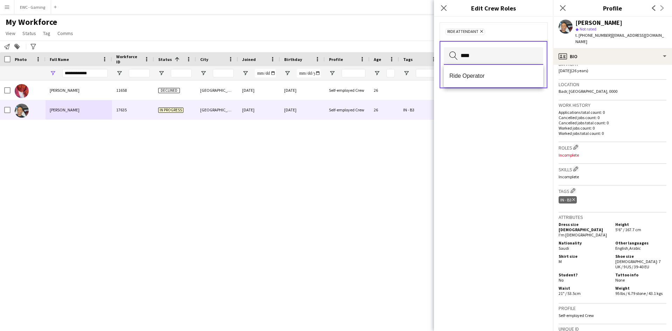
type input "****"
click at [495, 80] on mat-option "Ride Operator" at bounding box center [493, 76] width 99 height 17
type input "****"
click at [485, 77] on span "Traffic Marshall" at bounding box center [493, 75] width 88 height 7
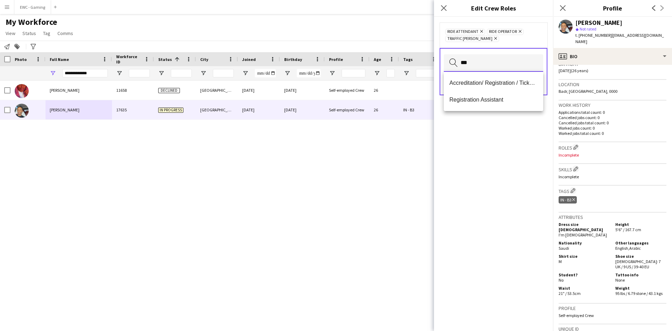
type input "***"
click at [485, 77] on mat-option "Accreditation/ Registration / Ticketing" at bounding box center [493, 83] width 99 height 17
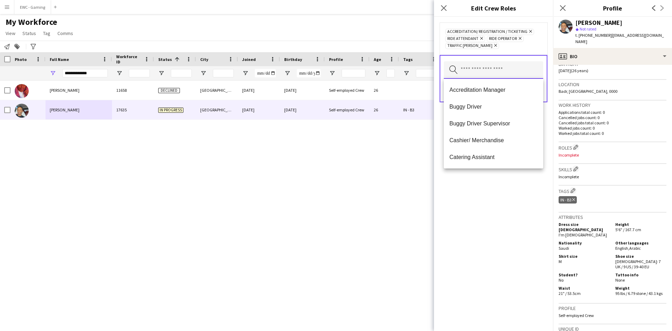
scroll to position [0, 0]
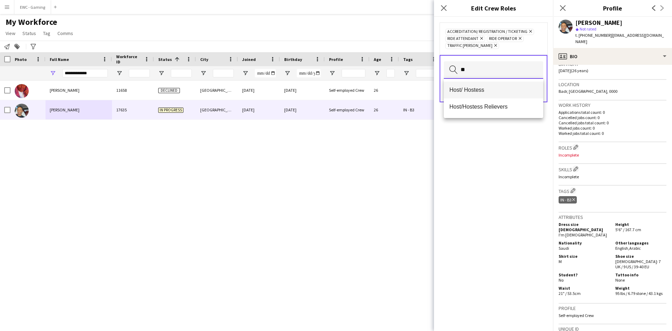
type input "**"
click at [484, 88] on span "Host/ Hostess" at bounding box center [493, 89] width 88 height 7
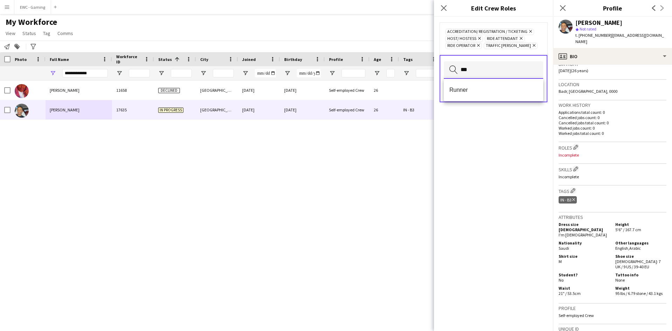
type input "***"
click at [484, 88] on span "Runner" at bounding box center [493, 89] width 88 height 7
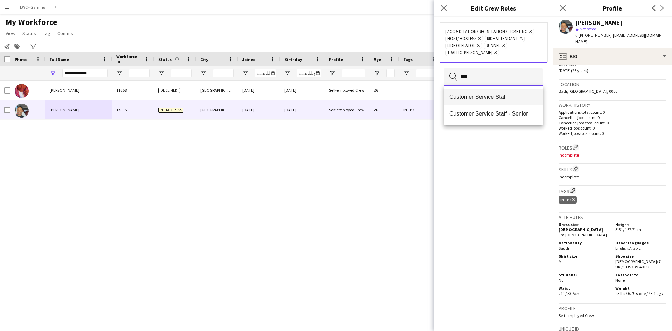
type input "***"
click at [484, 93] on span "Customer Service Staff" at bounding box center [493, 96] width 88 height 7
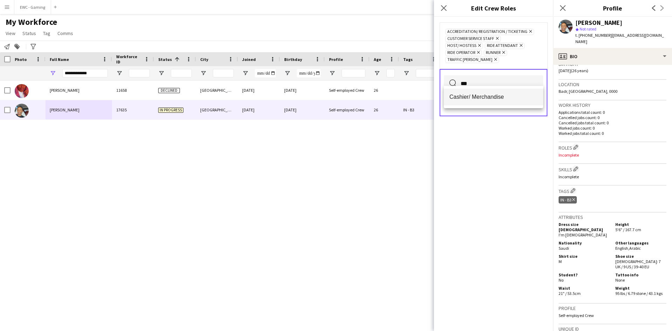
type input "***"
click at [489, 96] on span "Cashier/ Merchandise" at bounding box center [493, 96] width 88 height 7
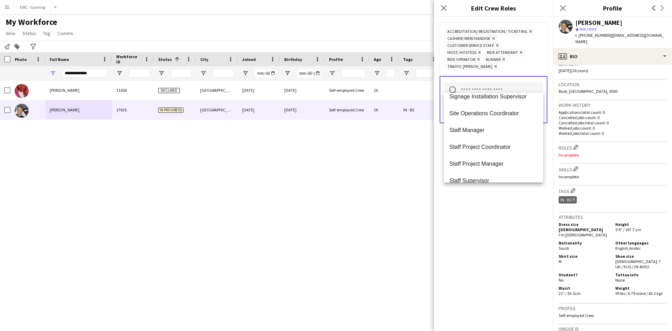
scroll to position [461, 0]
click at [490, 199] on div "Accreditation/ Registration / Ticketing Remove Cashier/ Merchandise Remove Cust…" at bounding box center [493, 174] width 119 height 314
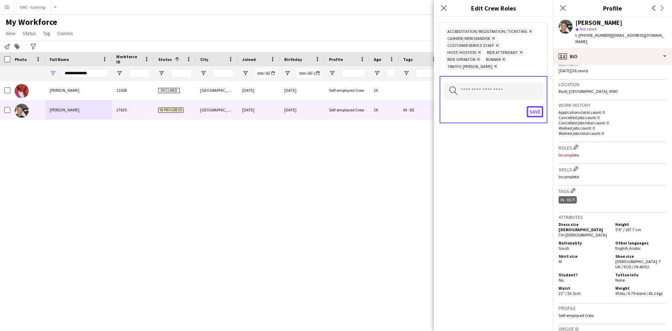
click at [531, 106] on button "Save" at bounding box center [534, 111] width 16 height 11
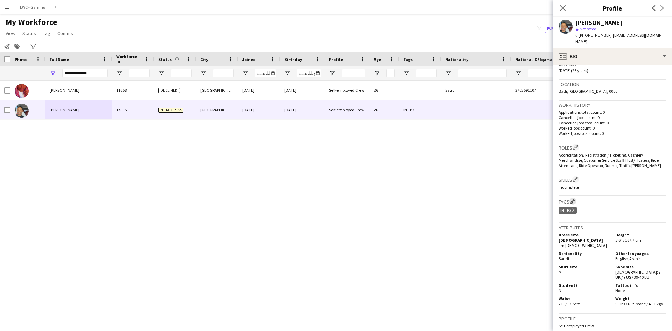
click at [572, 198] on app-icon "Edit crew company tags" at bounding box center [572, 200] width 5 height 5
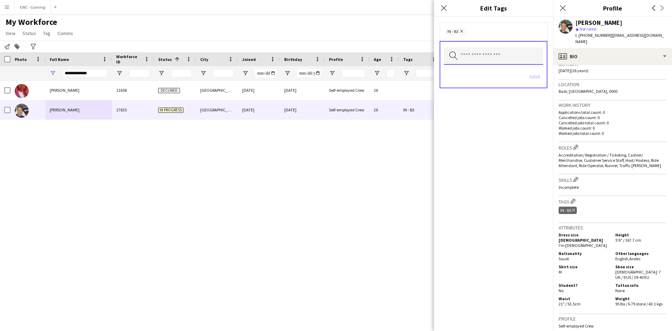
click at [496, 58] on input "text" at bounding box center [493, 55] width 99 height 17
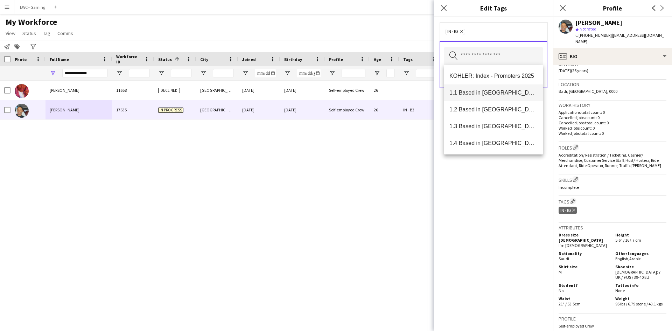
click at [487, 92] on span "1.1 Based in Riyadh" at bounding box center [493, 92] width 88 height 7
click at [487, 92] on span "1.2 Based in Eastern Province" at bounding box center [493, 92] width 88 height 7
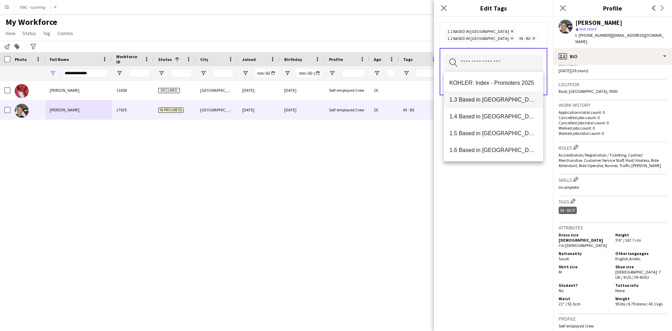
click at [487, 93] on mat-option "1.3 Based in Jeddah" at bounding box center [493, 99] width 99 height 17
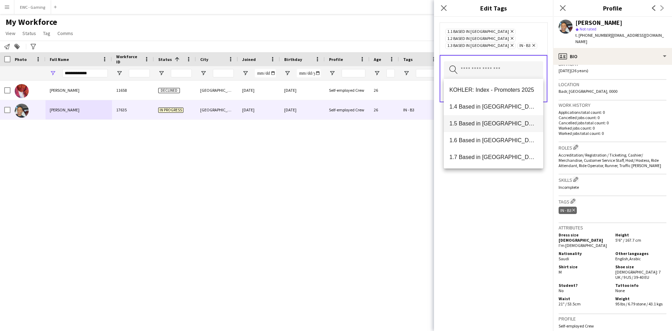
click at [486, 122] on span "1.5 Based in Al Ula" at bounding box center [493, 123] width 88 height 7
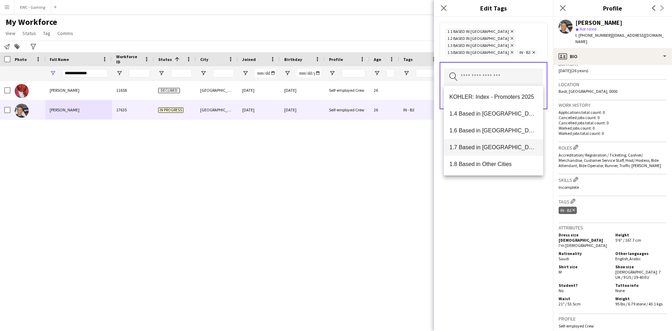
click at [483, 140] on mat-option "1.7 Based in Madinah" at bounding box center [493, 147] width 99 height 17
click at [477, 132] on span "1.6 Based in Makkah" at bounding box center [493, 130] width 88 height 7
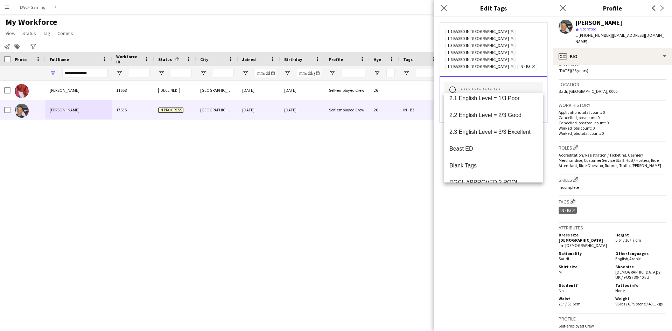
scroll to position [56, 0]
click at [491, 101] on span "2.1 English Level = 1/3 Poor" at bounding box center [493, 97] width 88 height 7
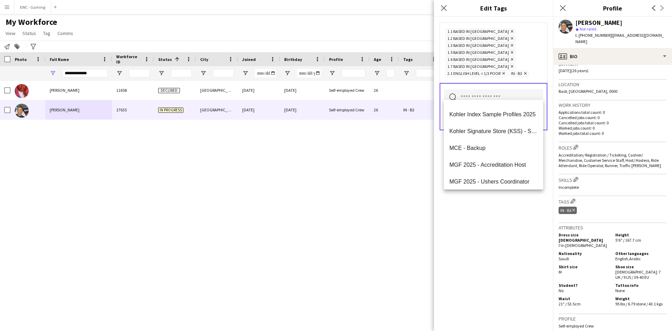
scroll to position [385, 0]
click at [495, 83] on div "Search by tag name Save" at bounding box center [493, 106] width 108 height 47
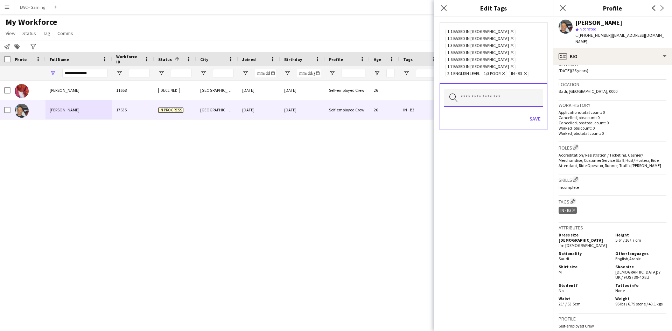
click at [493, 96] on input "text" at bounding box center [493, 97] width 99 height 17
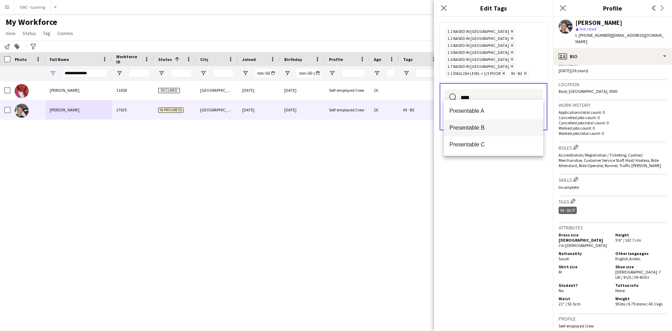
type input "****"
click at [482, 122] on mat-option "Presentable B" at bounding box center [493, 127] width 99 height 17
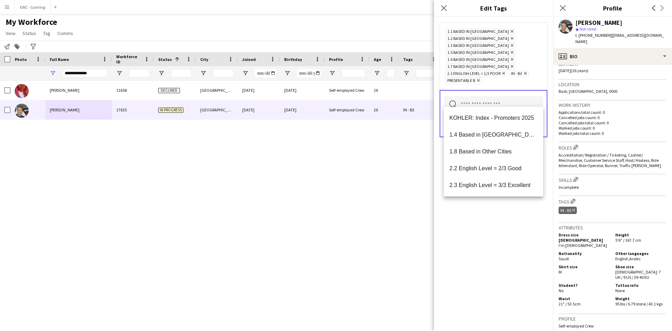
click at [476, 213] on div "1.1 Based in Riyadh Remove 1.2 Based in Eastern Province Remove 1.3 Based in Je…" at bounding box center [493, 174] width 119 height 314
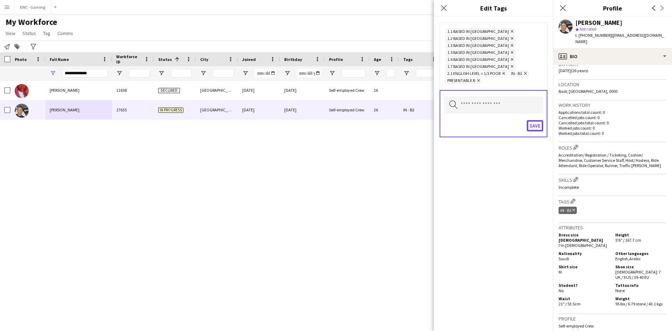
click at [529, 122] on button "Save" at bounding box center [534, 125] width 16 height 11
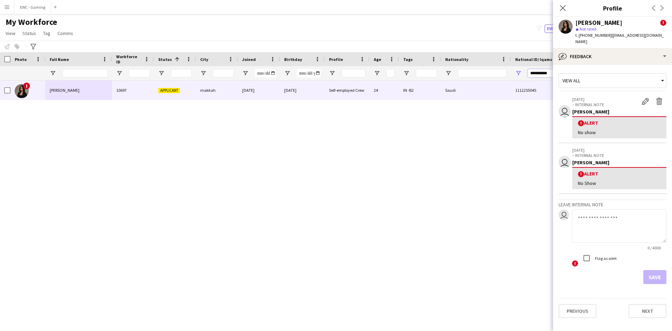
click at [533, 73] on input "**********" at bounding box center [552, 73] width 49 height 8
paste input "National ID/ Iqama number Filter Input"
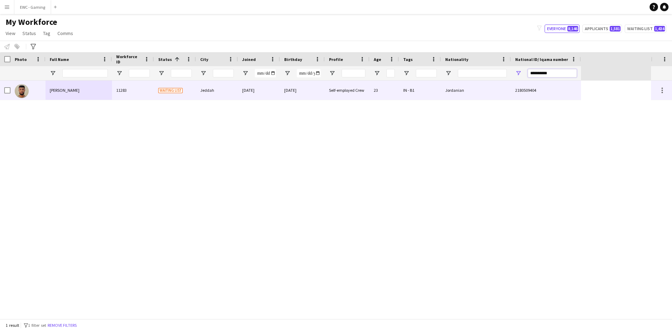
type input "**********"
click at [37, 92] on div at bounding box center [27, 89] width 35 height 19
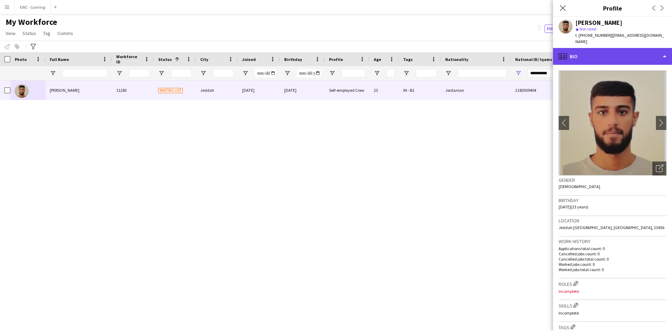
click at [605, 54] on div "profile Bio" at bounding box center [612, 56] width 119 height 17
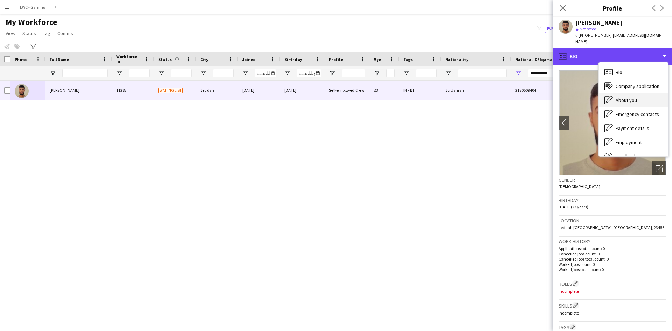
scroll to position [24, 0]
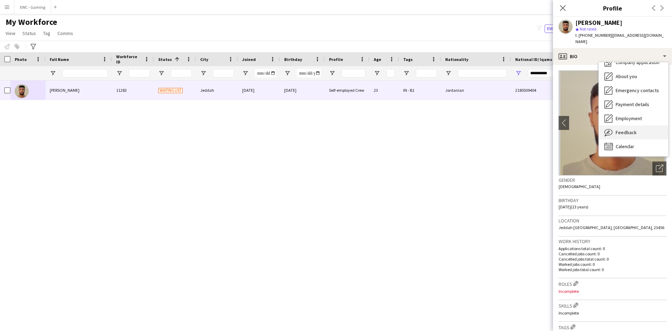
click at [627, 125] on div "Feedback Feedback" at bounding box center [633, 132] width 69 height 14
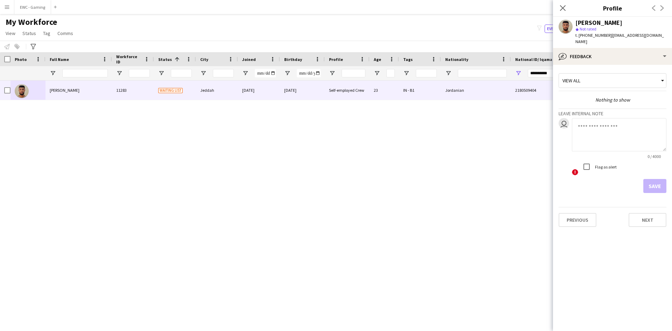
click at [617, 125] on textarea at bounding box center [619, 134] width 94 height 33
type textarea "*******"
click at [648, 179] on button "Save" at bounding box center [654, 186] width 23 height 14
